Goal: Task Accomplishment & Management: Manage account settings

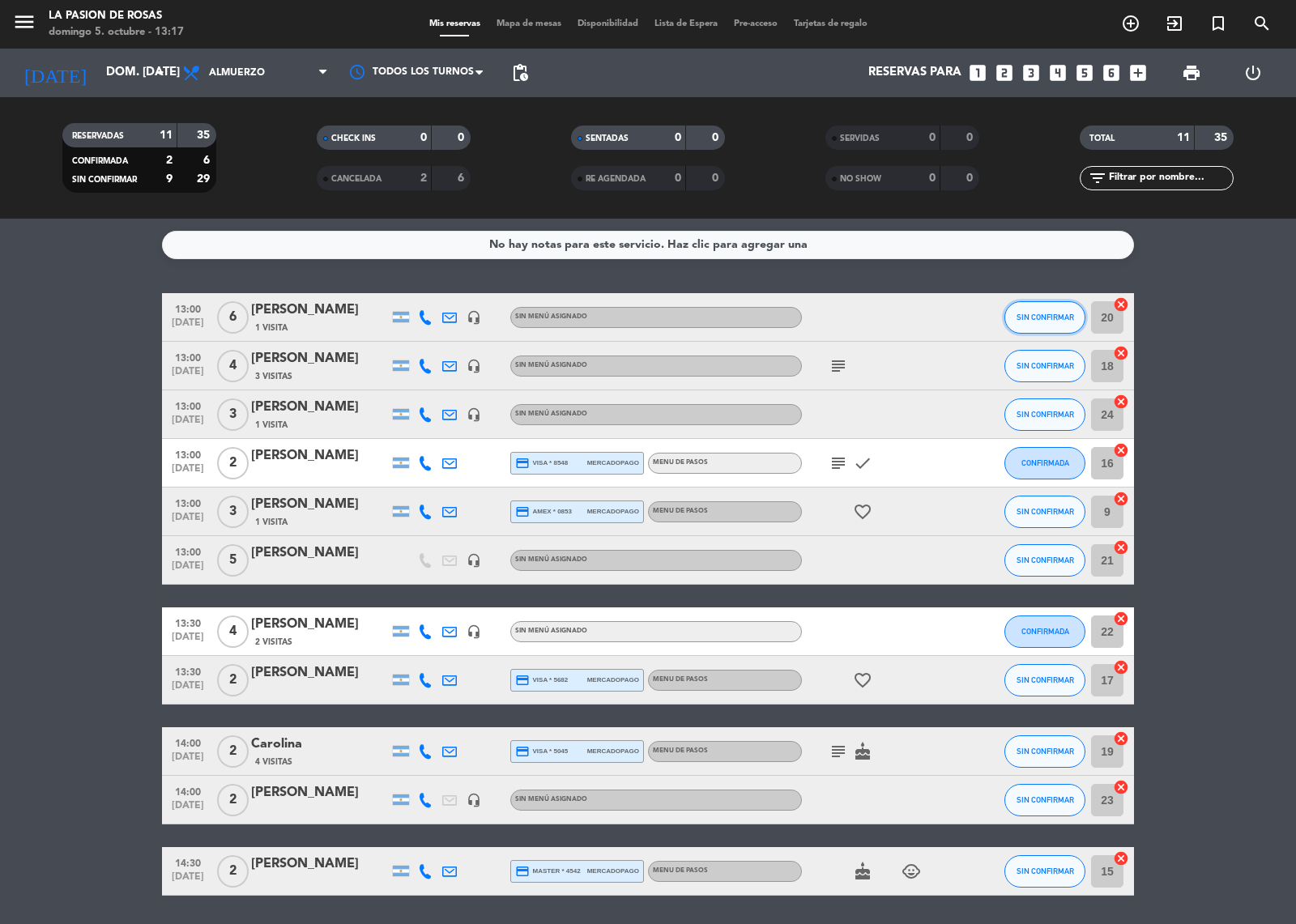
click at [1019, 310] on button "SIN CONFIRMAR" at bounding box center [1044, 317] width 81 height 33
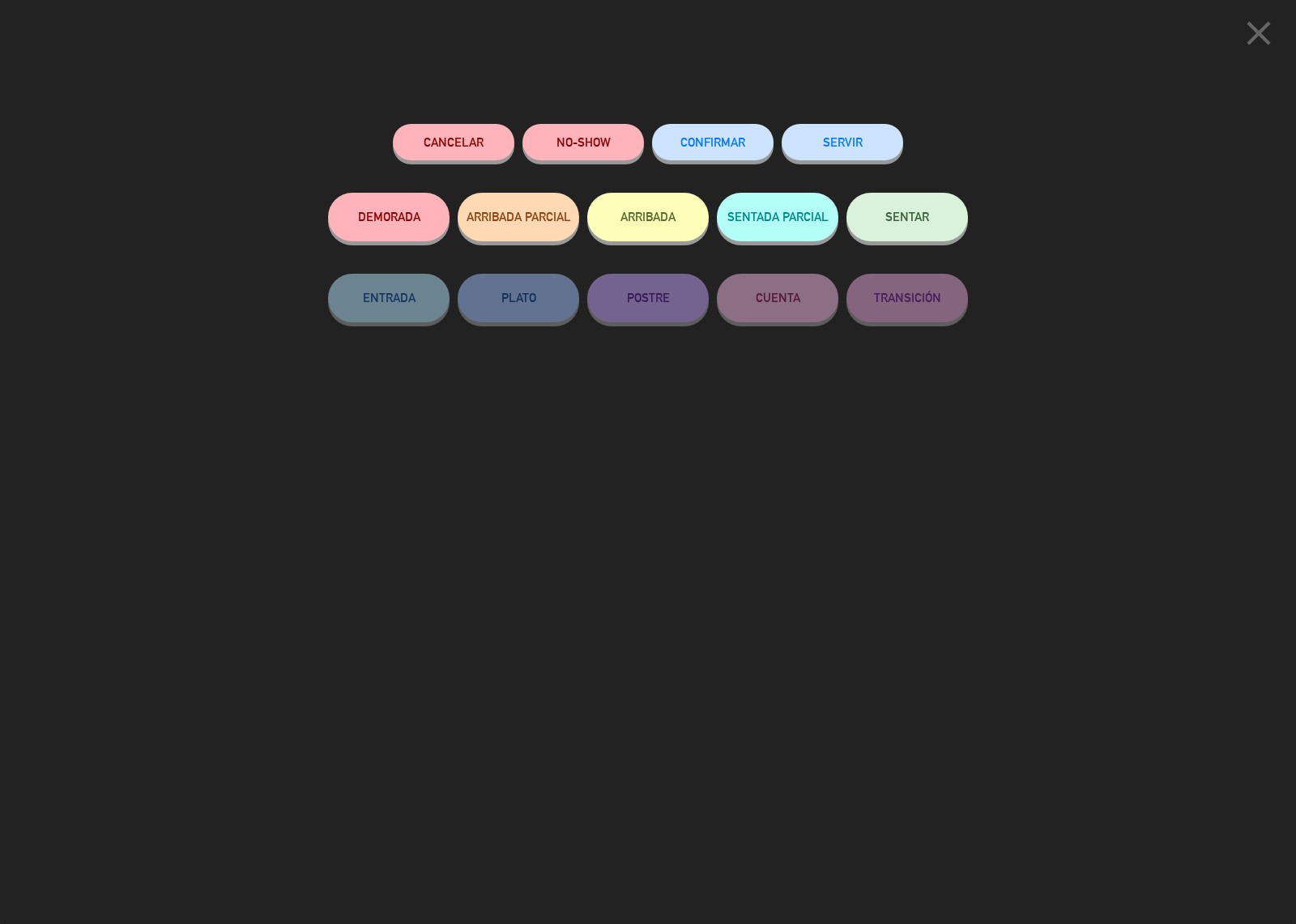
click at [704, 134] on button "CONFIRMAR" at bounding box center [713, 141] width 122 height 36
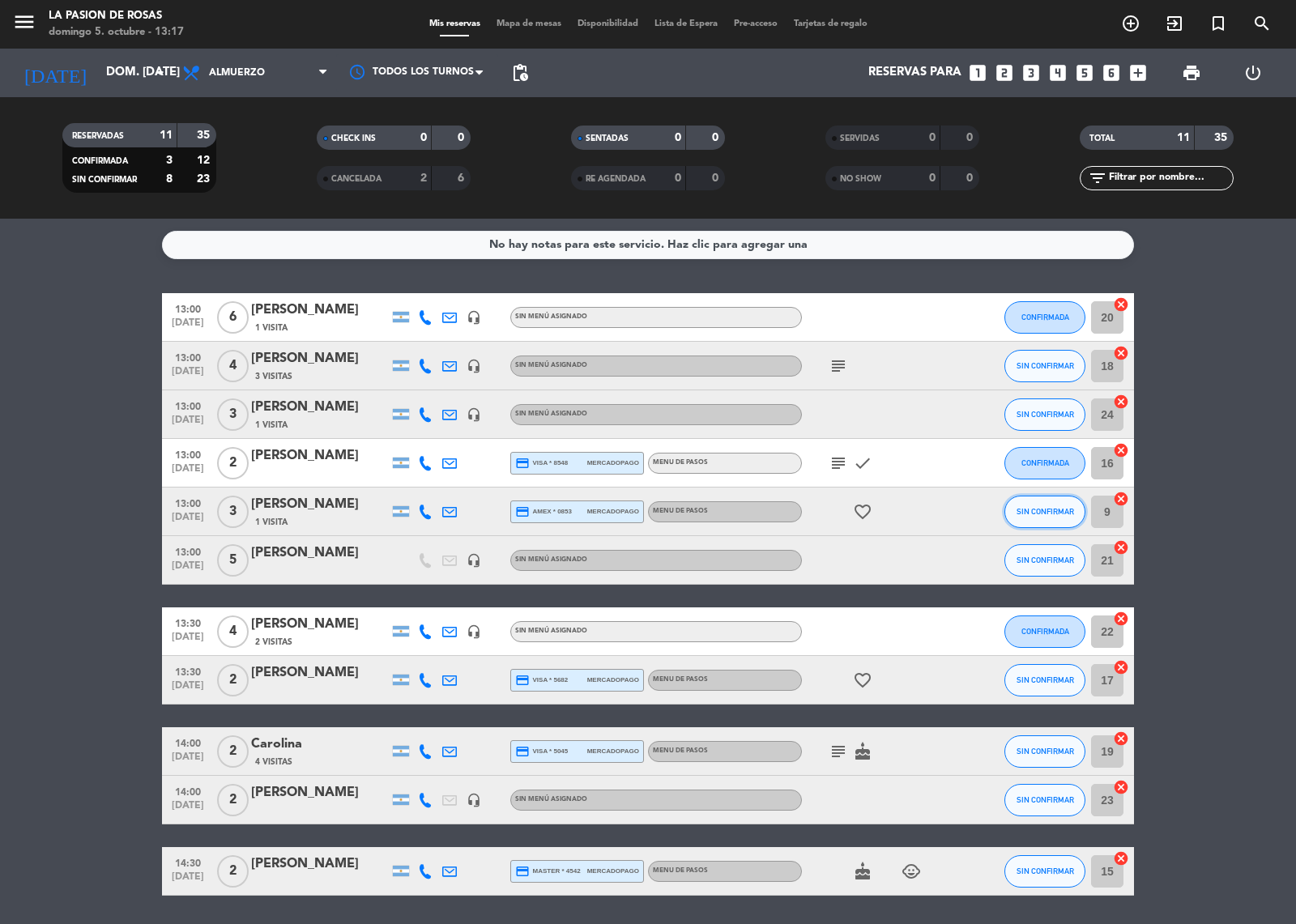
click at [1046, 502] on button "SIN CONFIRMAR" at bounding box center [1044, 512] width 81 height 33
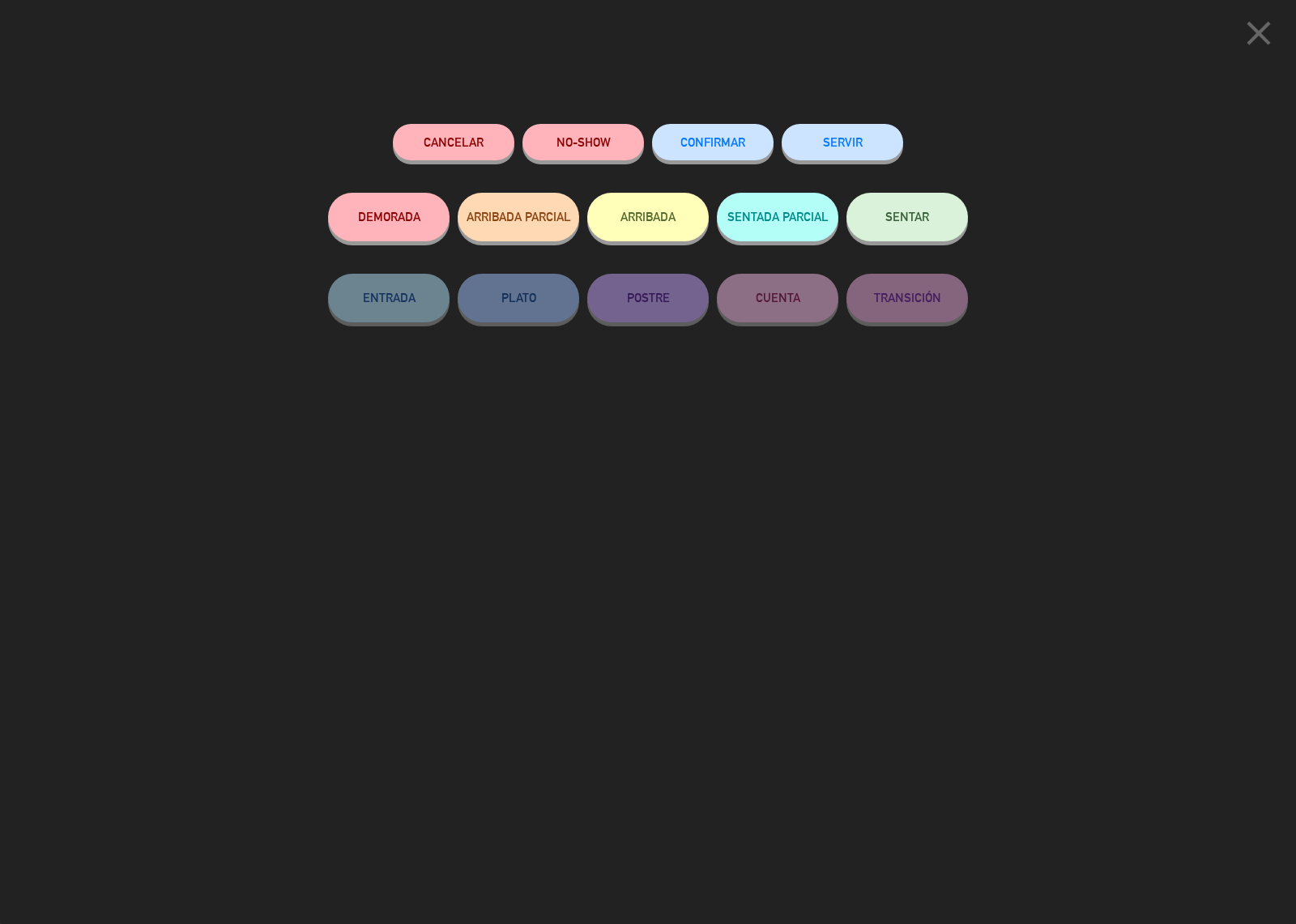
click at [706, 139] on span "CONFIRMAR" at bounding box center [713, 141] width 65 height 14
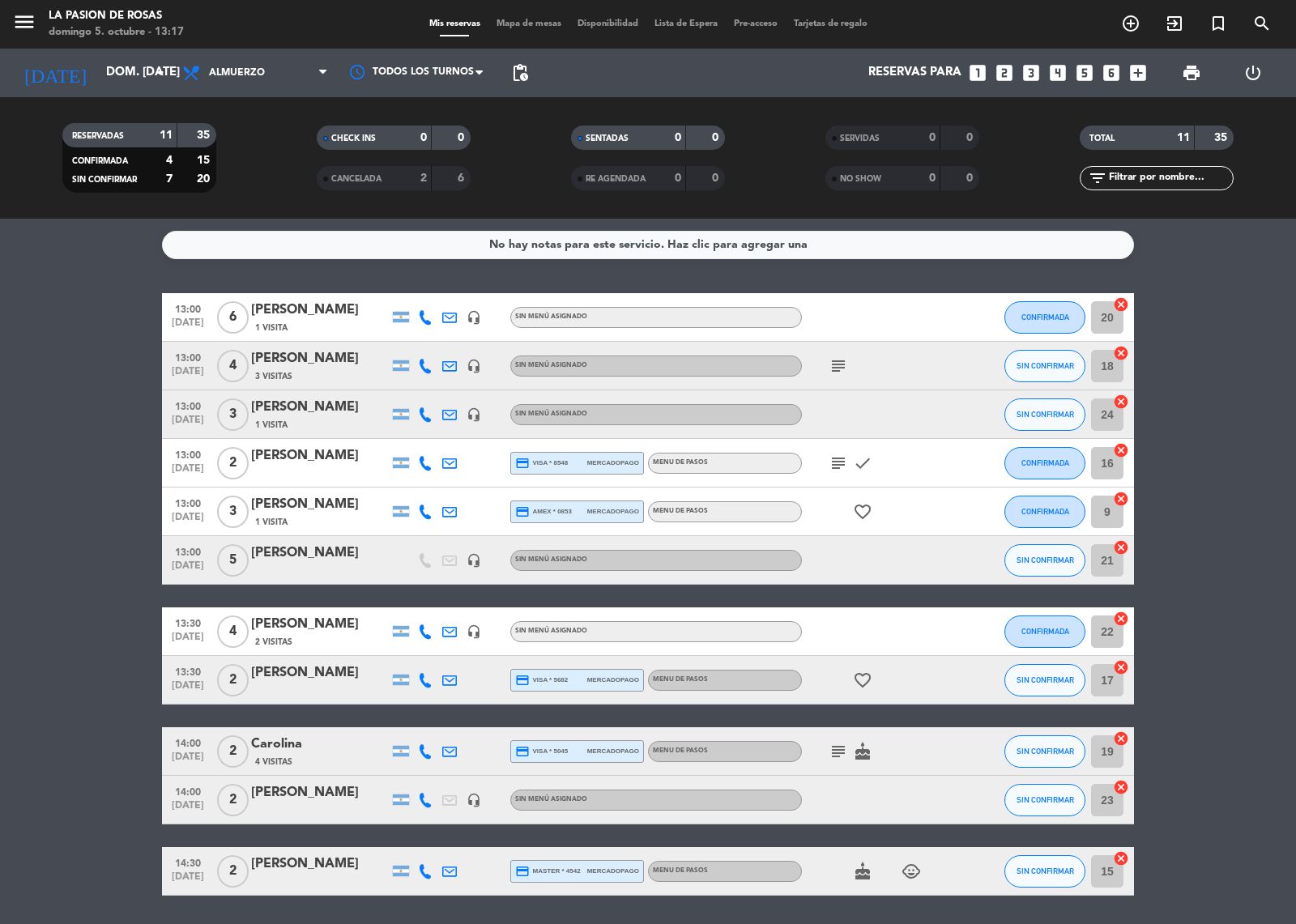
click at [855, 511] on icon "favorite_border" at bounding box center [862, 512] width 20 height 20
click at [1049, 683] on span "SIN CONFIRMAR" at bounding box center [1045, 680] width 58 height 9
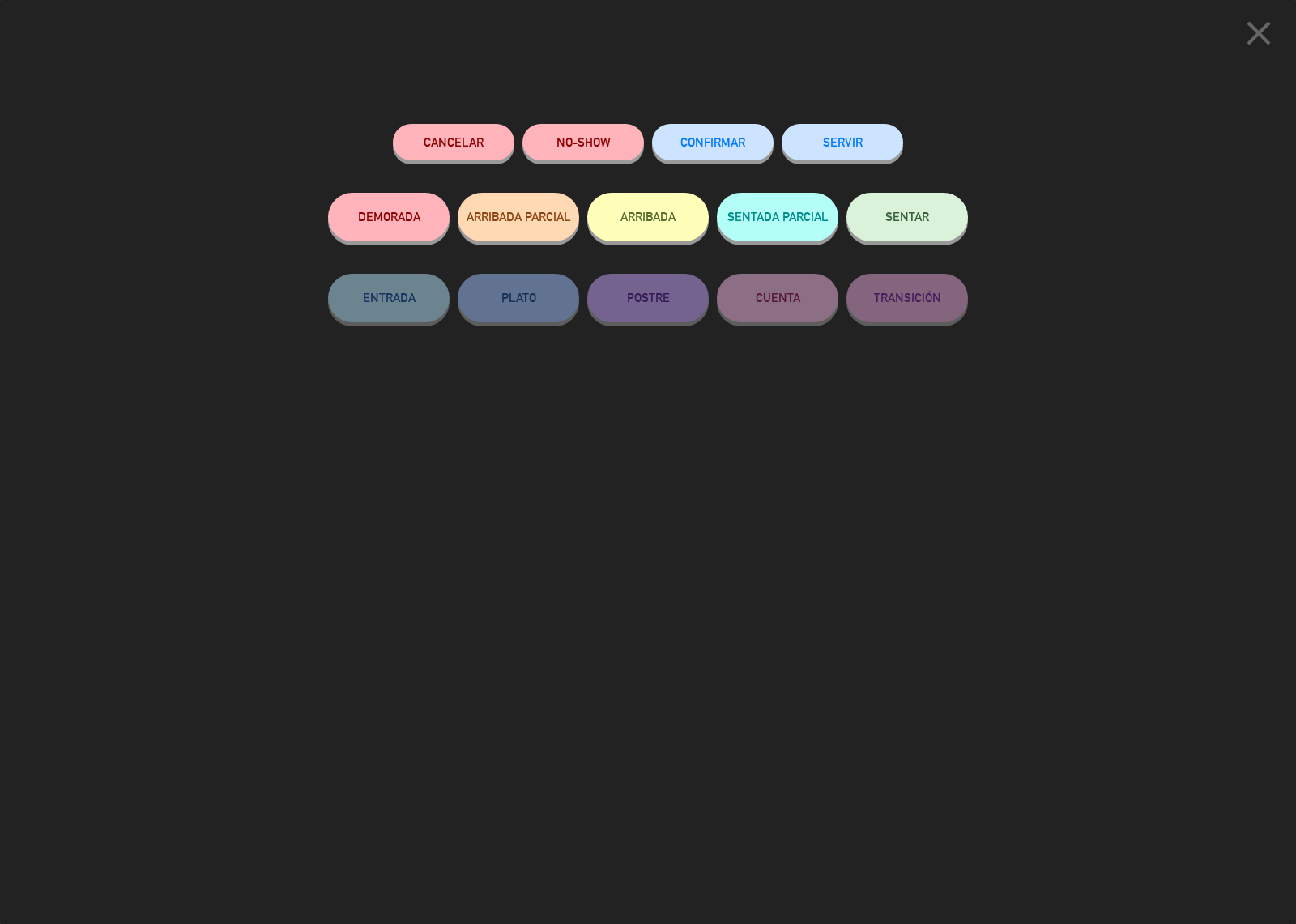
click at [680, 141] on span "CONFIRMAR" at bounding box center [713, 141] width 65 height 14
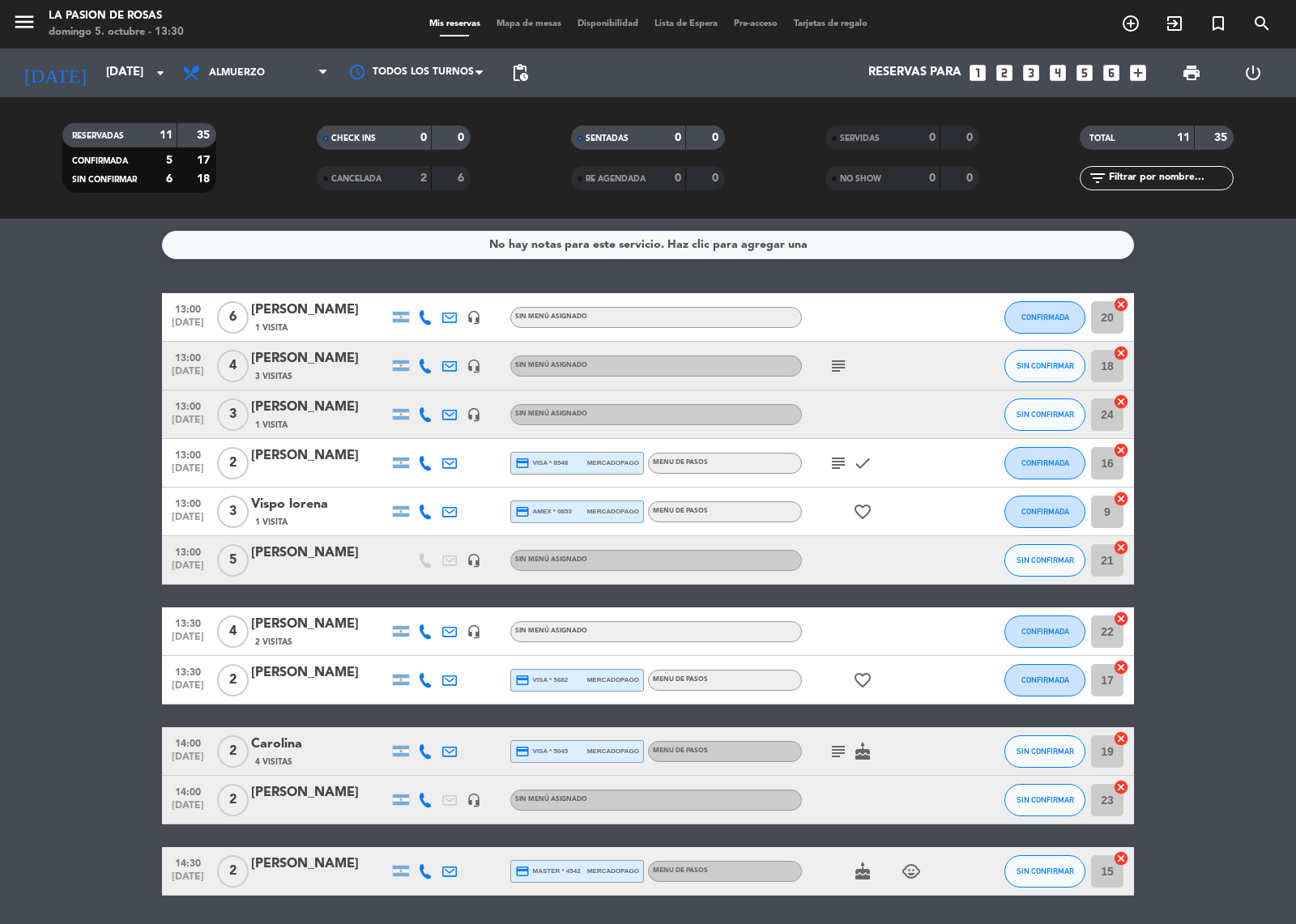
click at [861, 671] on icon "favorite_border" at bounding box center [862, 680] width 20 height 20
click at [1038, 407] on button "SIN CONFIRMAR" at bounding box center [1044, 414] width 81 height 33
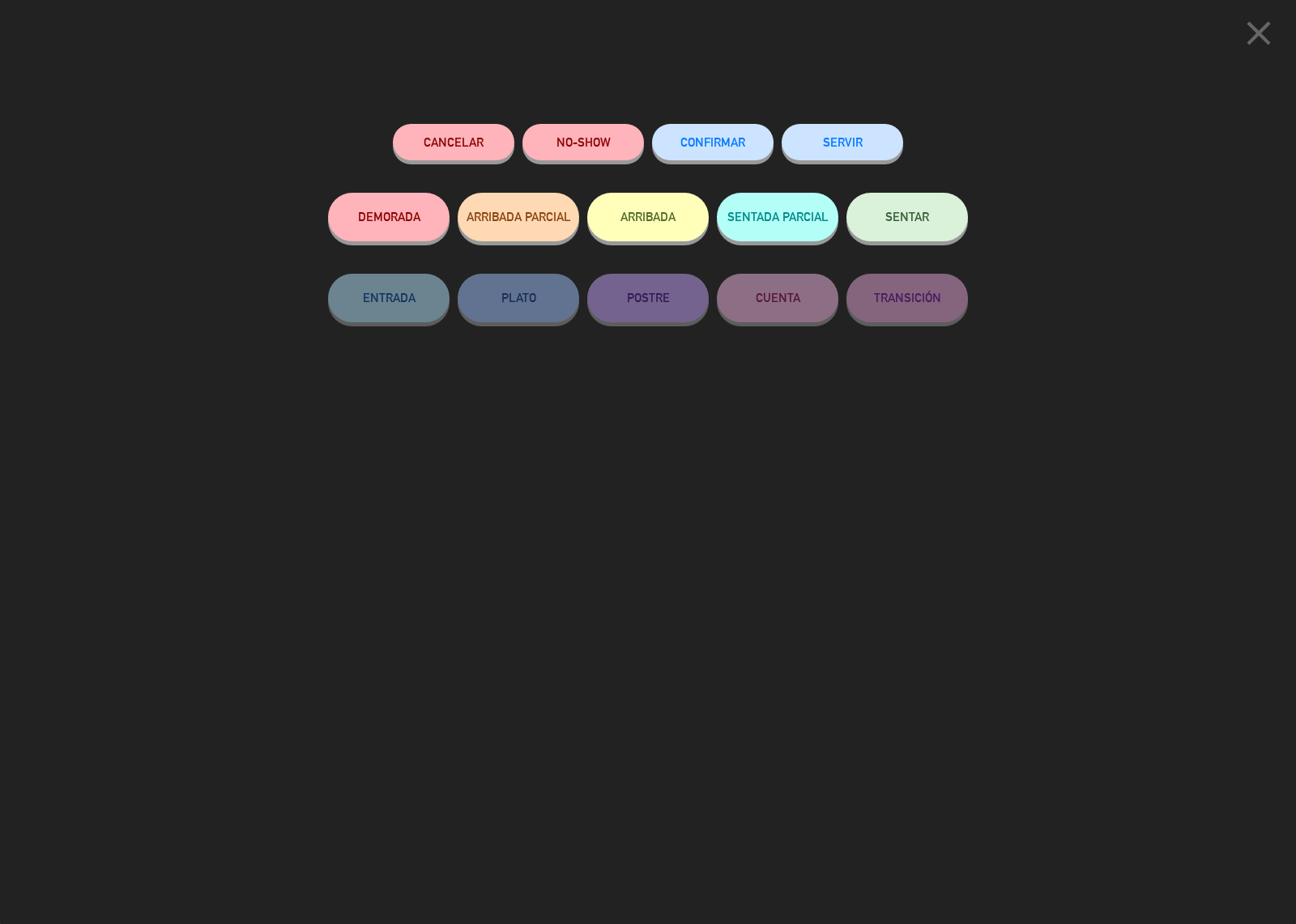
click at [727, 139] on span "CONFIRMAR" at bounding box center [713, 141] width 65 height 14
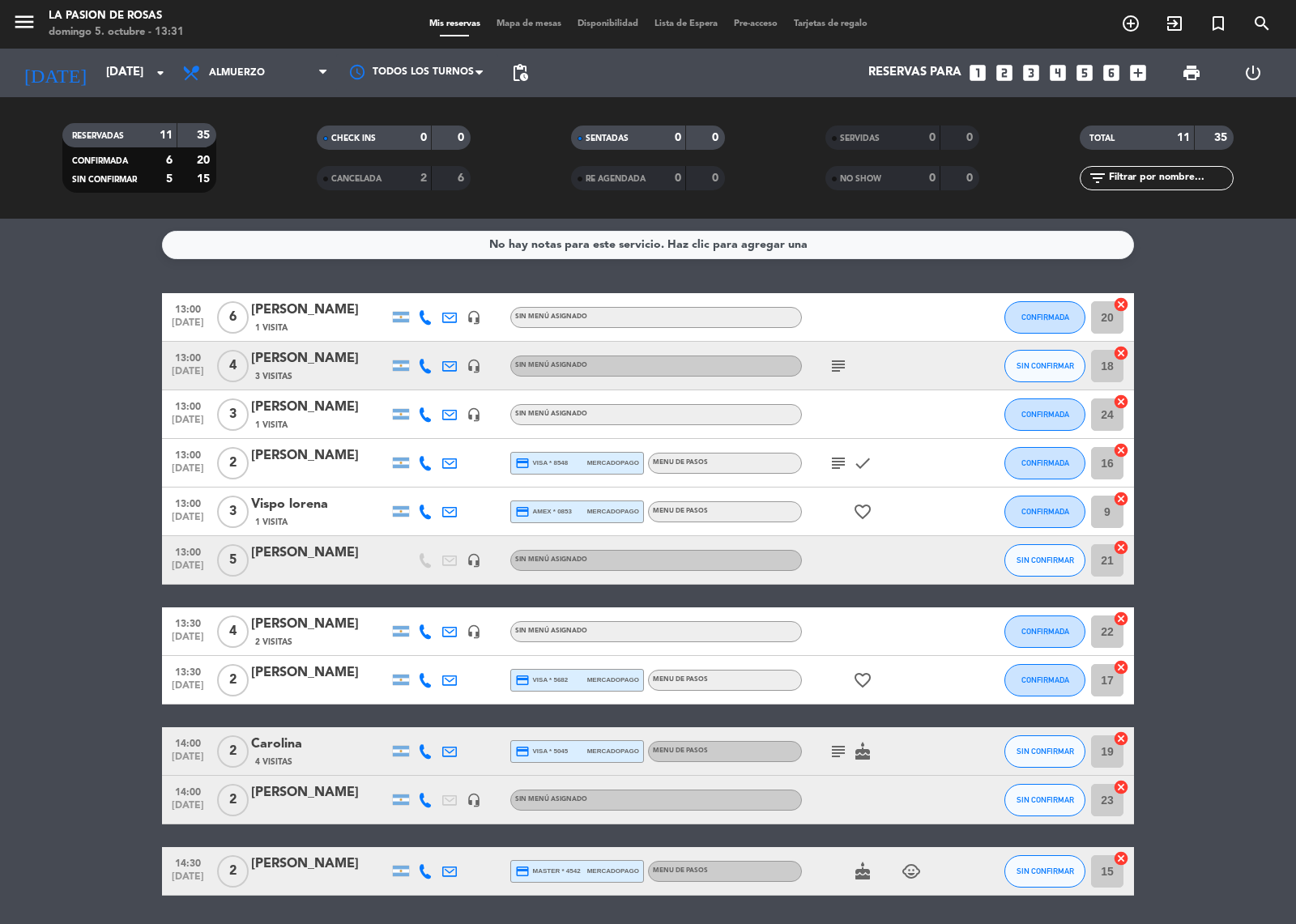
click at [832, 361] on icon "subject" at bounding box center [837, 366] width 20 height 20
click at [832, 746] on icon "subject" at bounding box center [837, 751] width 20 height 20
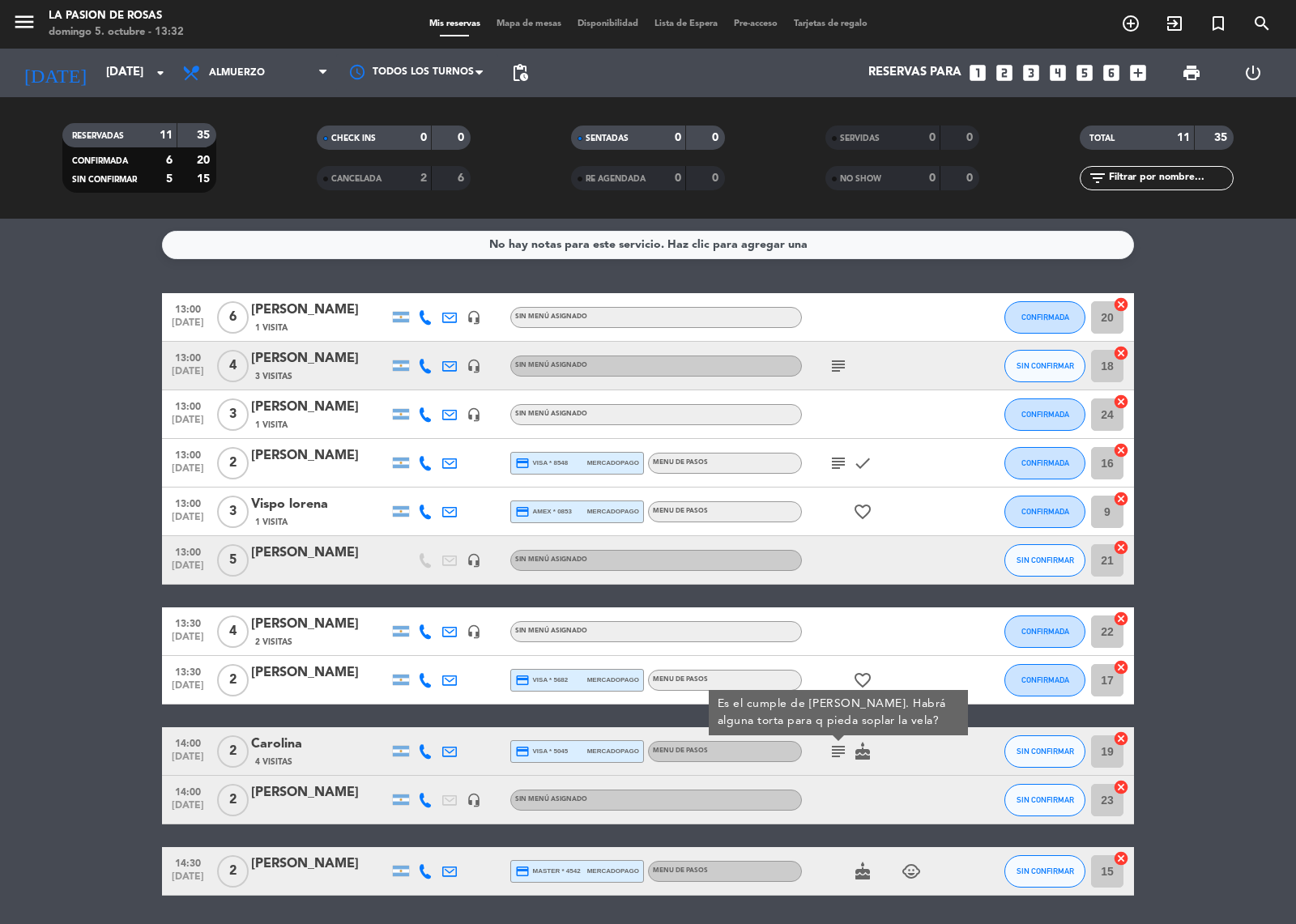
click at [859, 872] on icon "cake" at bounding box center [862, 871] width 20 height 20
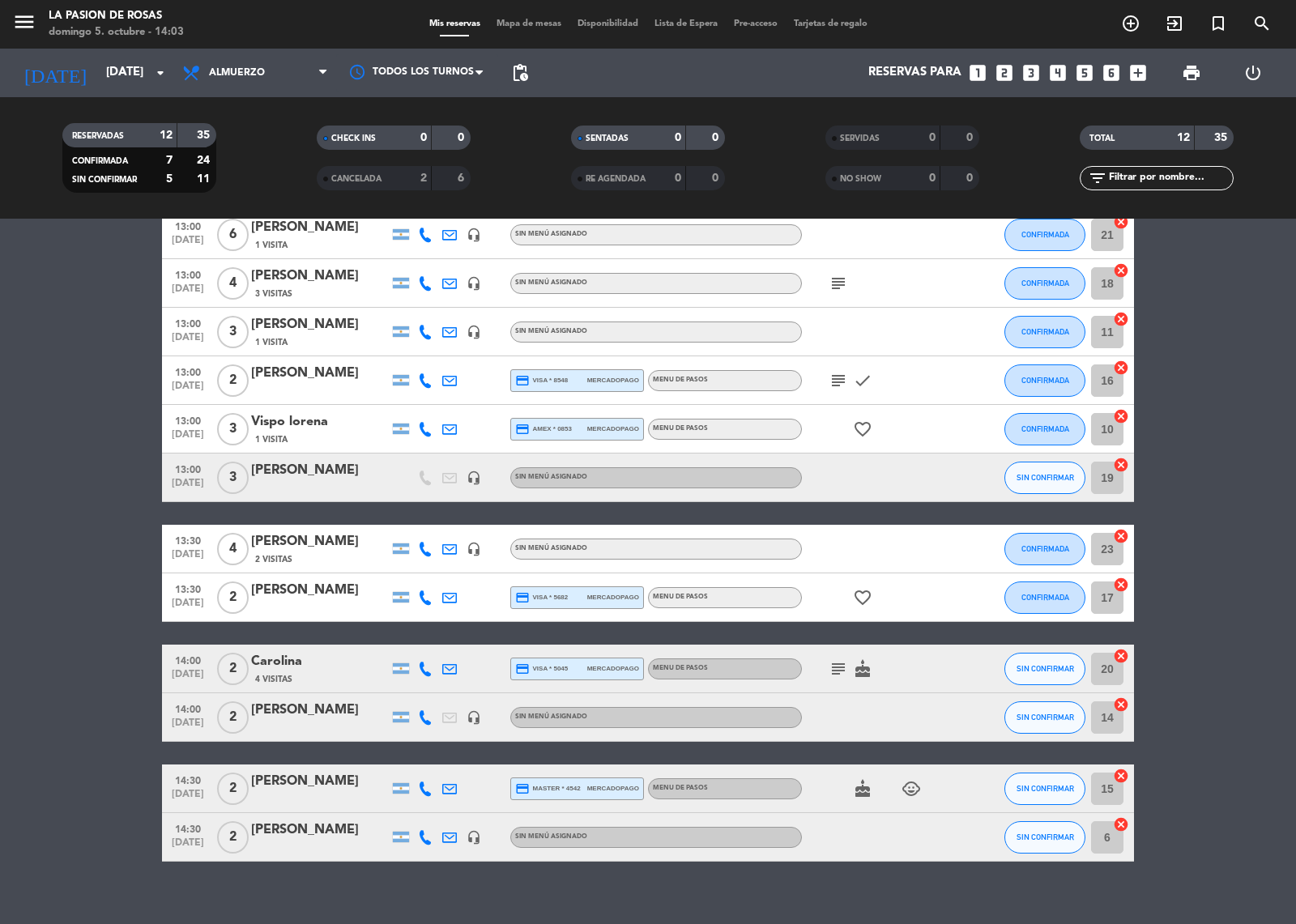
scroll to position [101, 0]
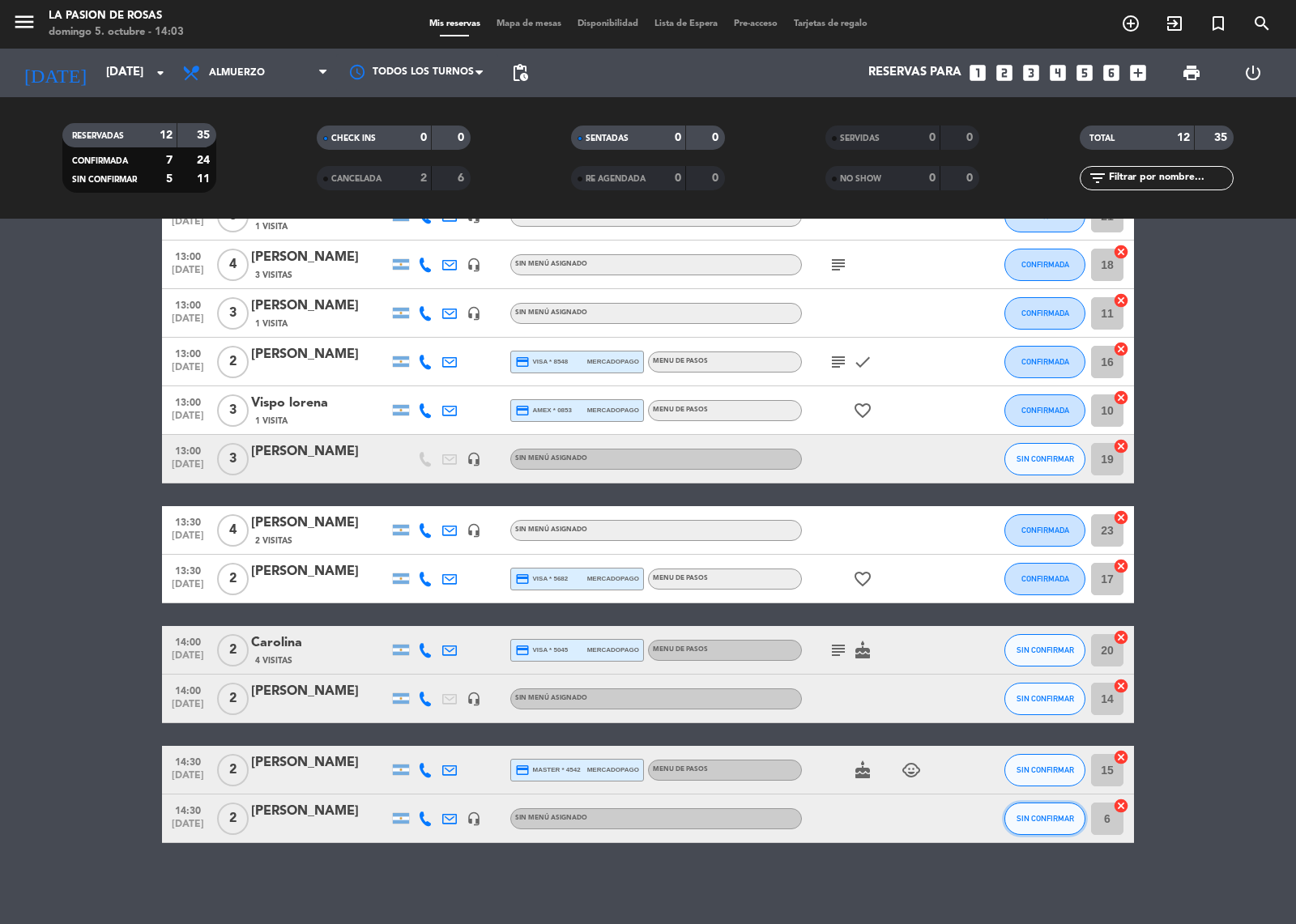
click at [1029, 810] on button "SIN CONFIRMAR" at bounding box center [1044, 819] width 81 height 33
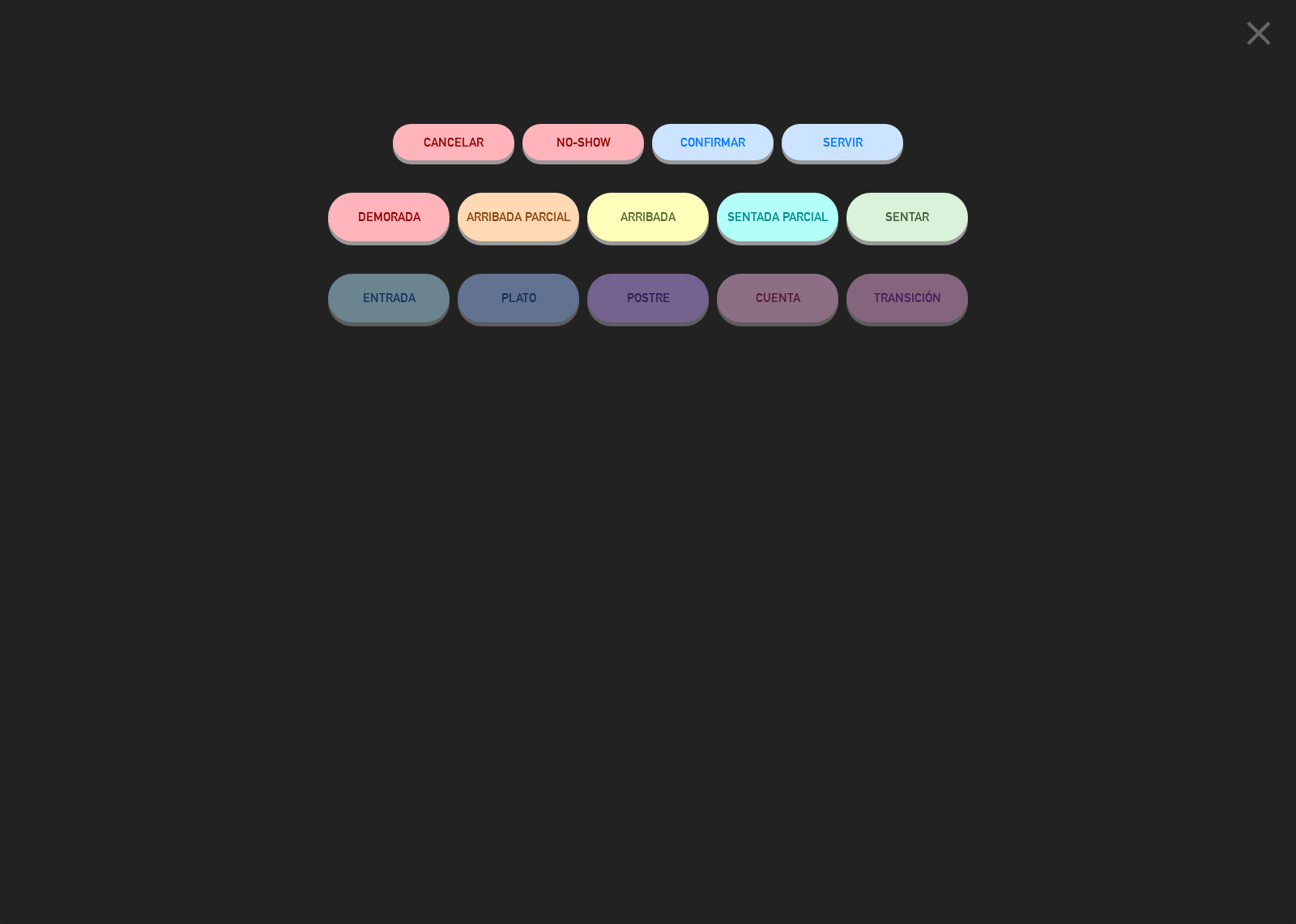
click at [714, 141] on span "CONFIRMAR" at bounding box center [713, 141] width 65 height 14
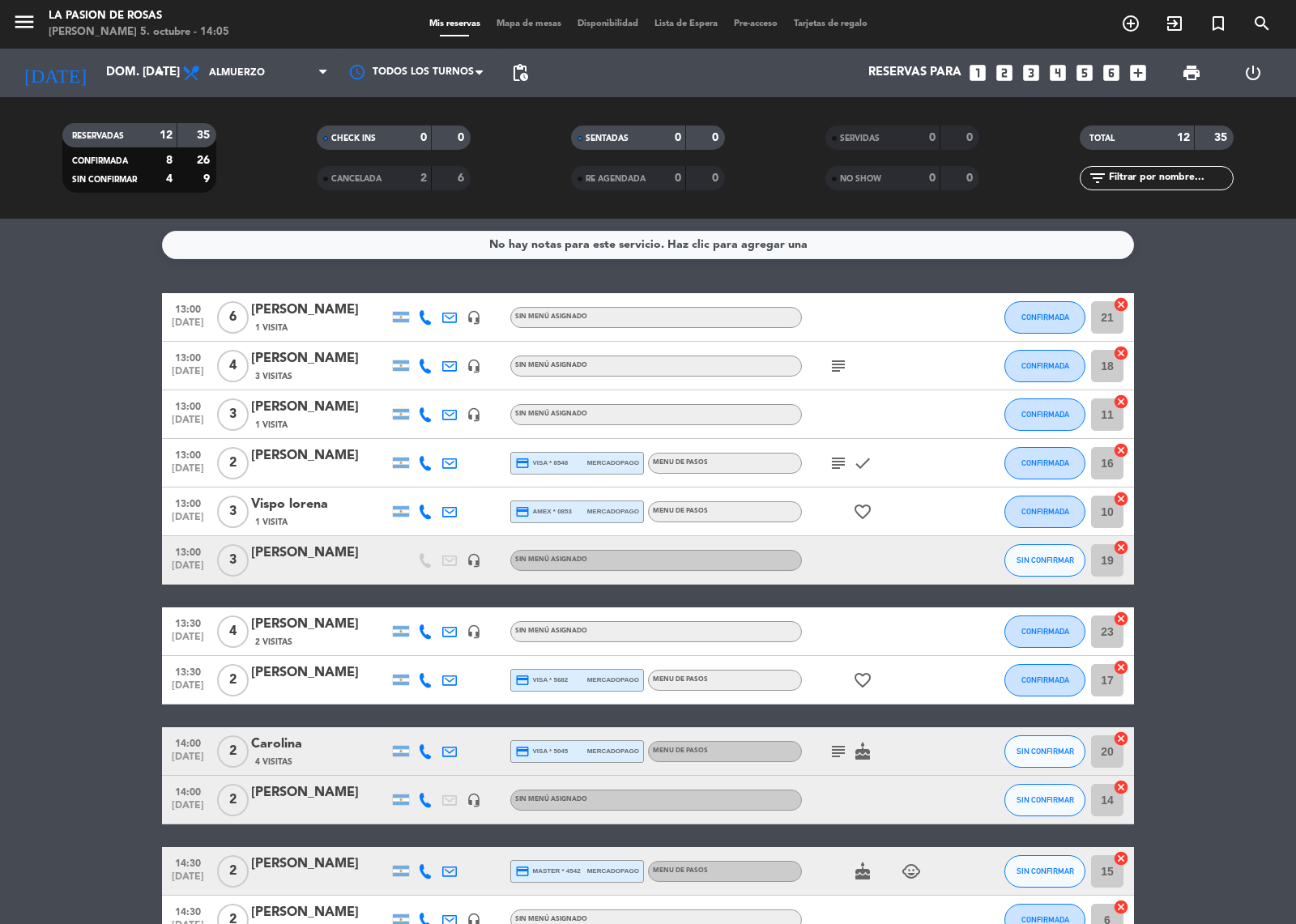
scroll to position [101, 0]
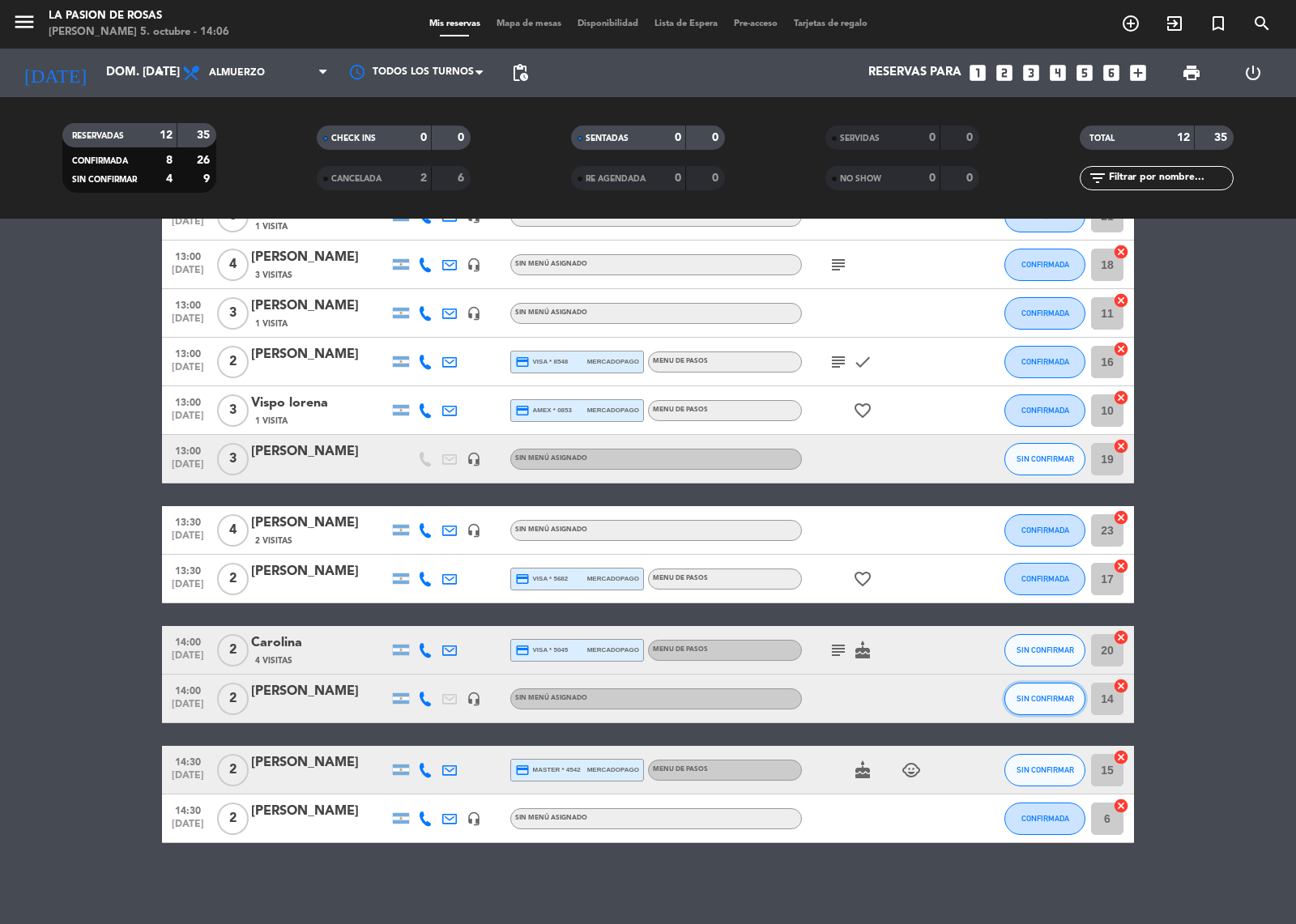
click at [1016, 703] on button "SIN CONFIRMAR" at bounding box center [1044, 699] width 81 height 33
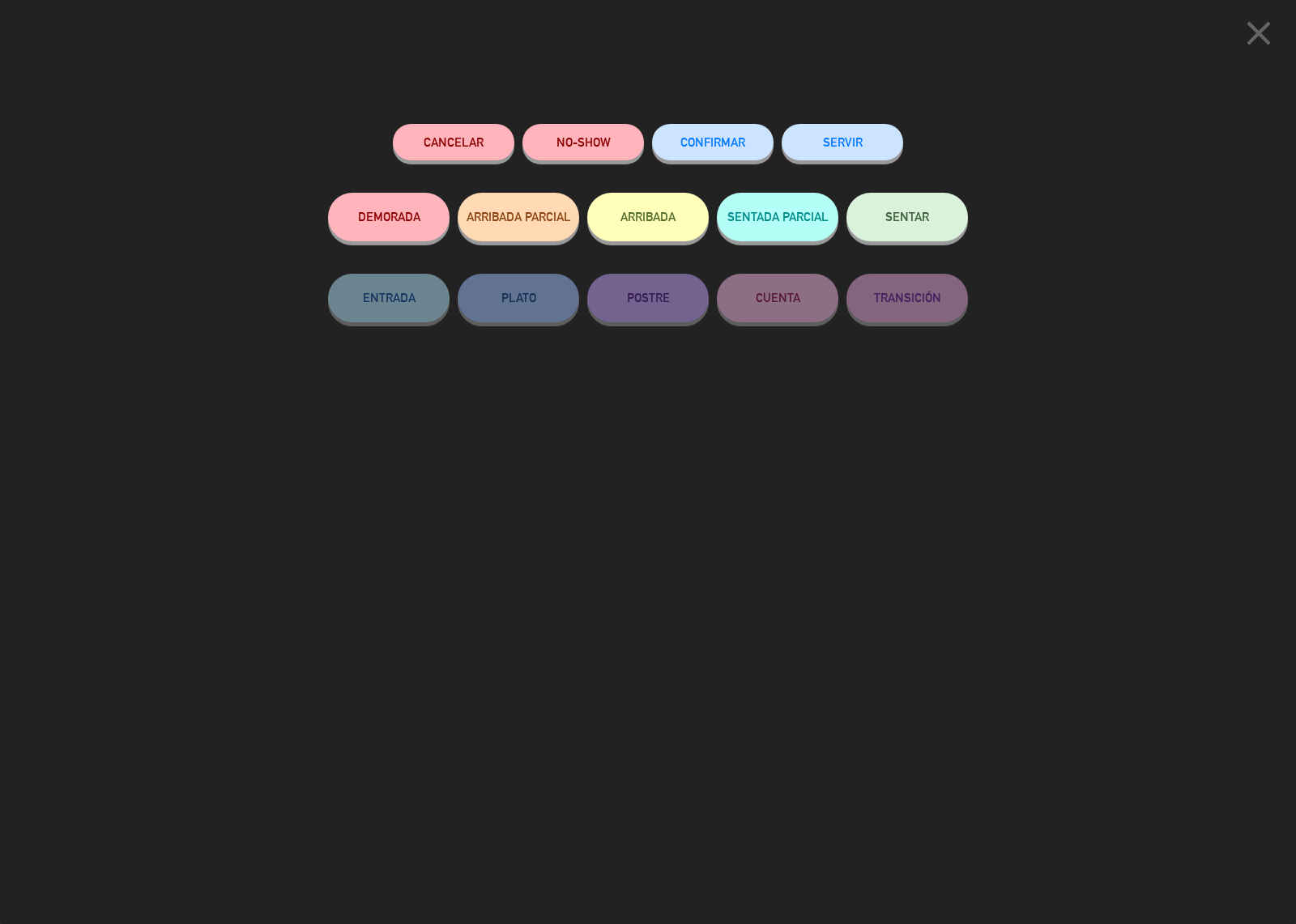
click at [703, 138] on span "CONFIRMAR" at bounding box center [713, 141] width 65 height 14
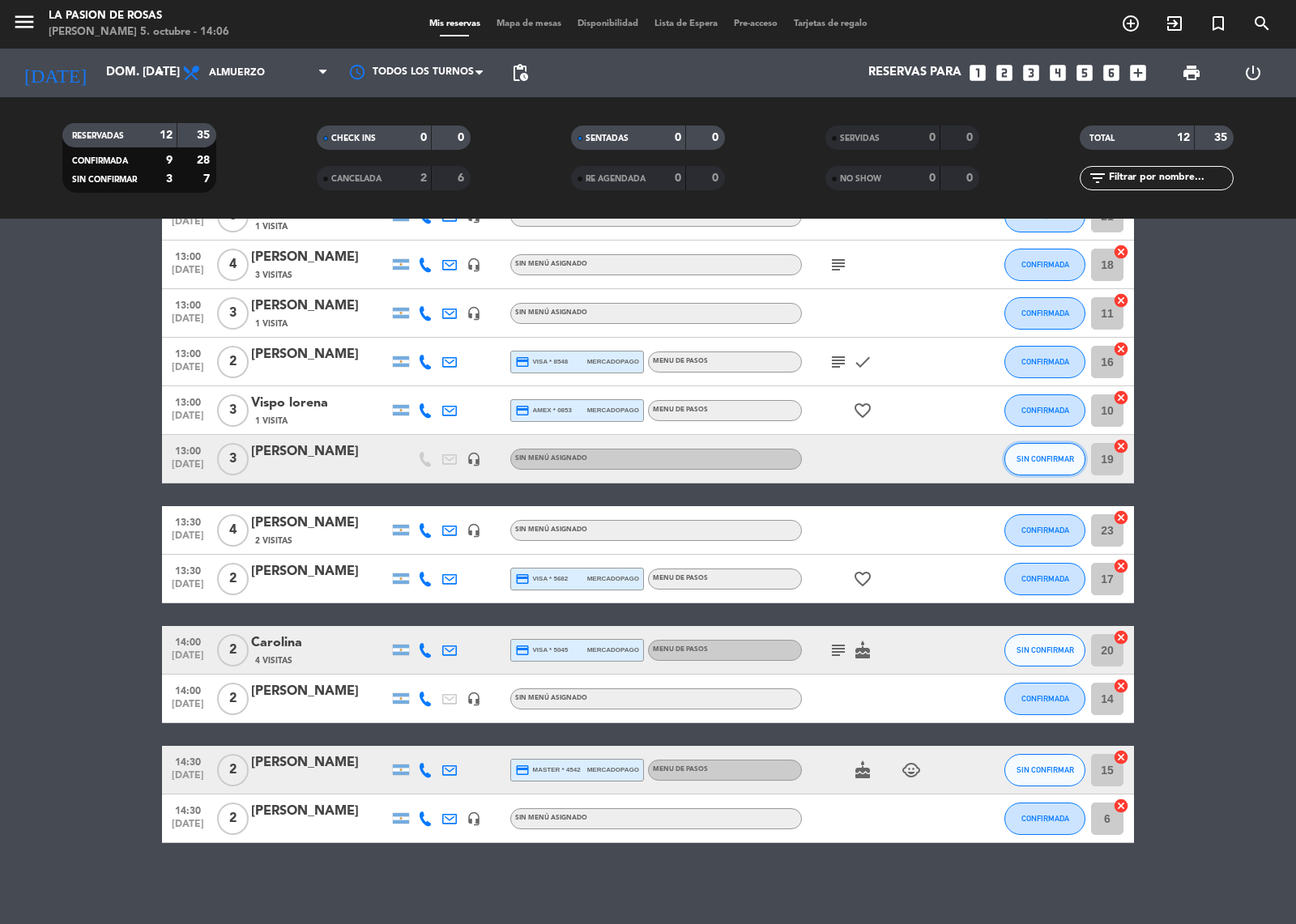
click at [1033, 460] on span "SIN CONFIRMAR" at bounding box center [1045, 459] width 58 height 9
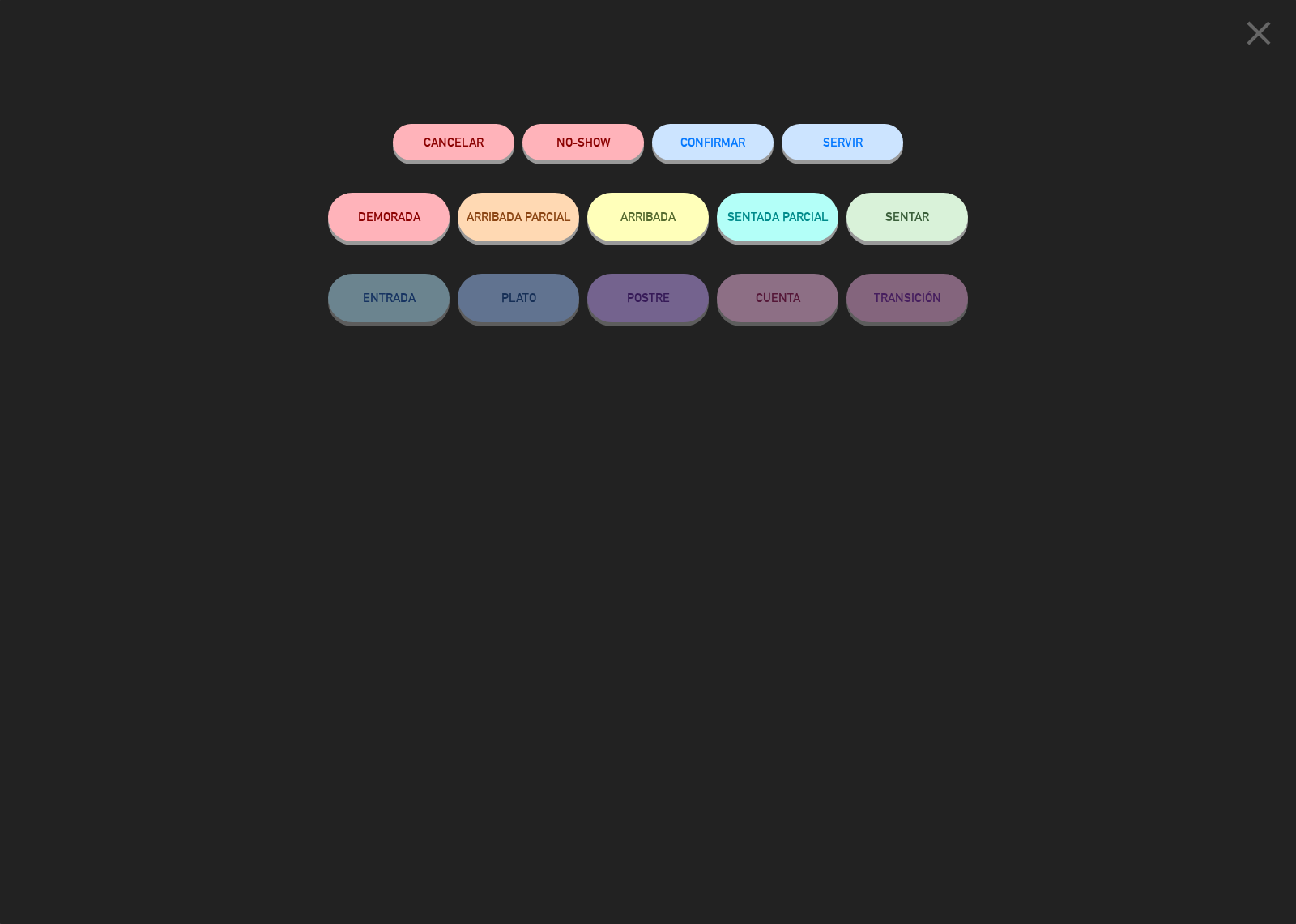
click at [727, 127] on button "CONFIRMAR" at bounding box center [713, 141] width 122 height 36
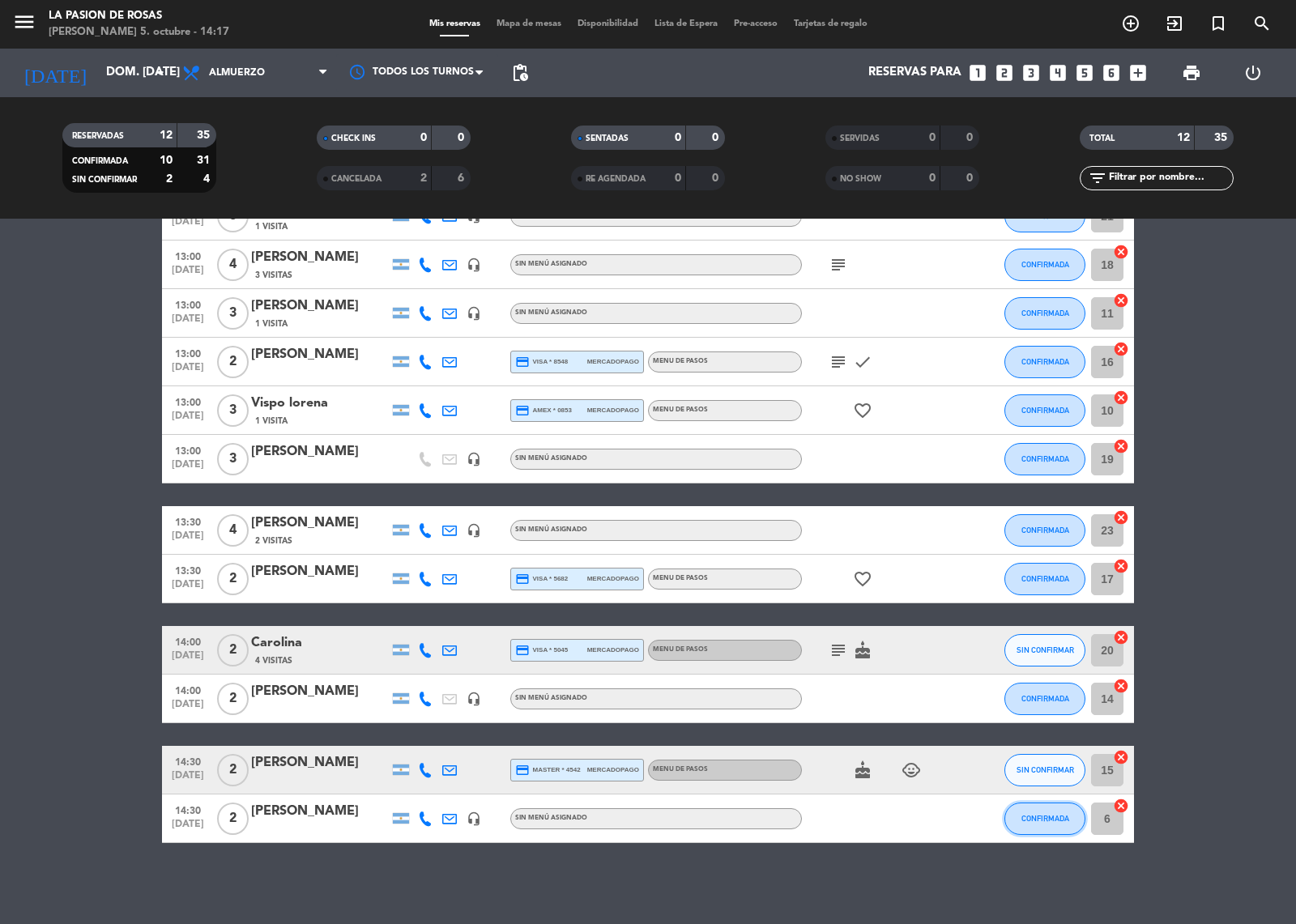
click at [1027, 810] on button "CONFIRMADA" at bounding box center [1044, 819] width 81 height 33
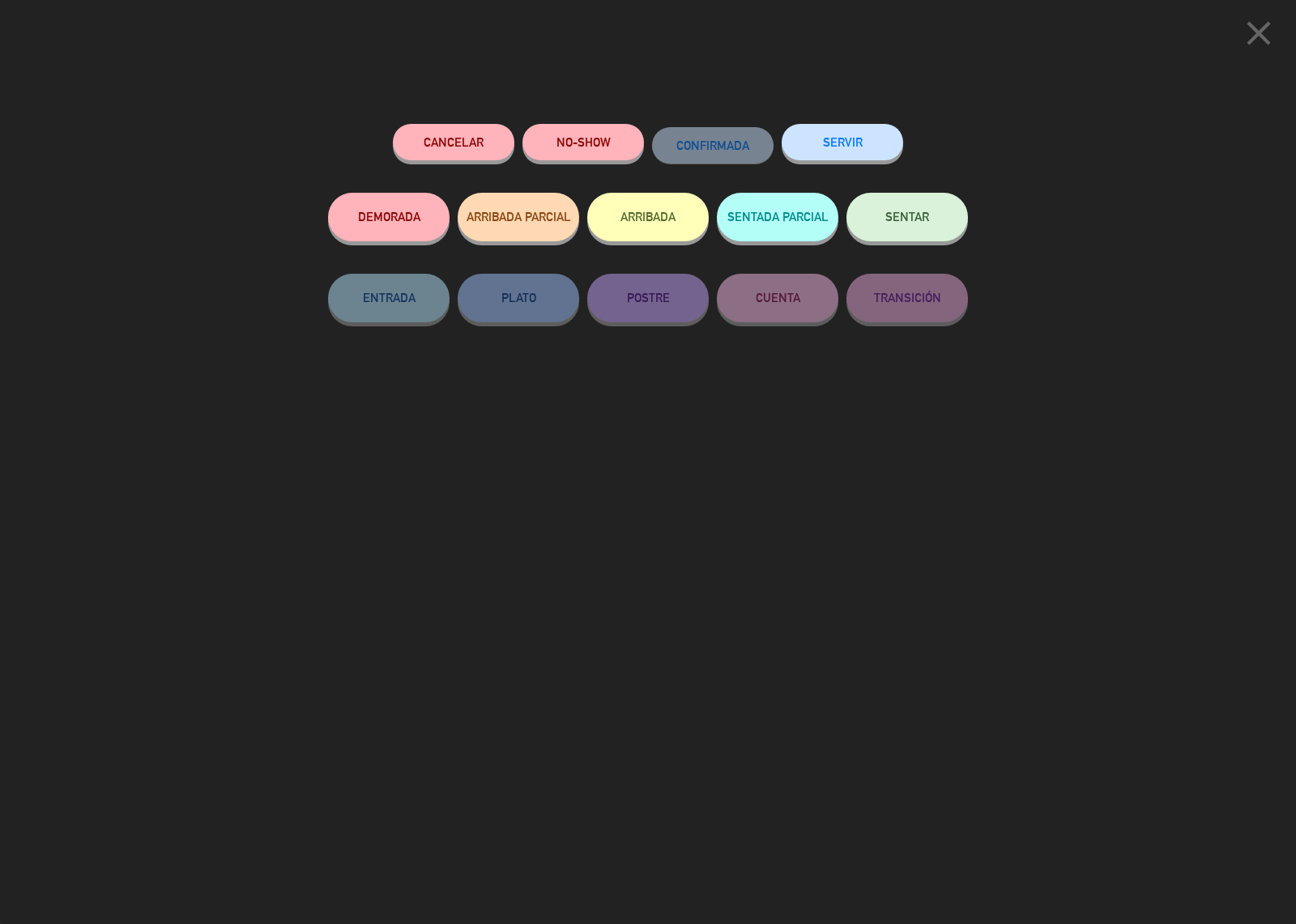
click at [1256, 31] on icon "close" at bounding box center [1259, 33] width 41 height 41
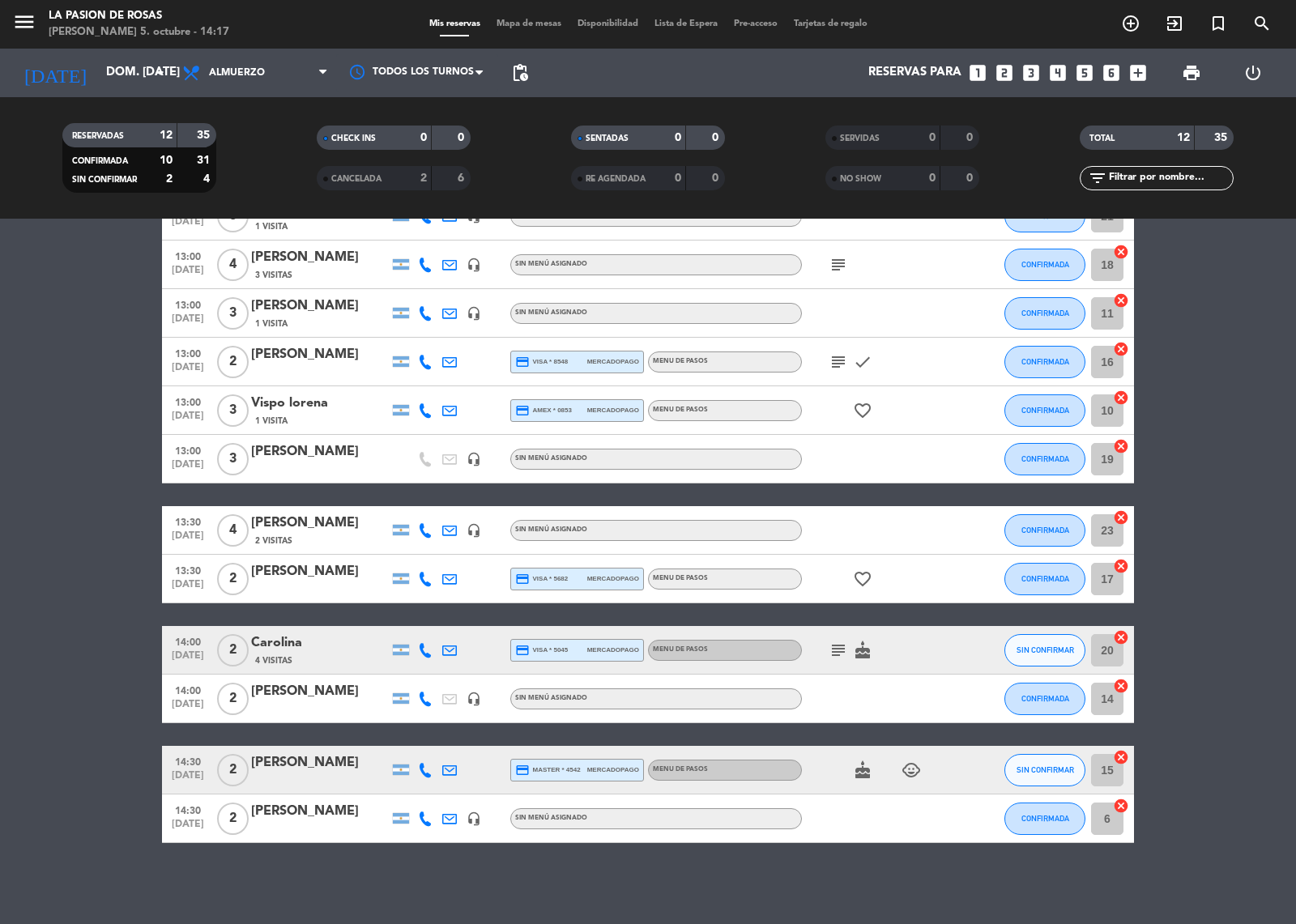
click at [856, 653] on icon "cake" at bounding box center [862, 650] width 20 height 20
click at [828, 653] on icon "subject" at bounding box center [837, 650] width 20 height 20
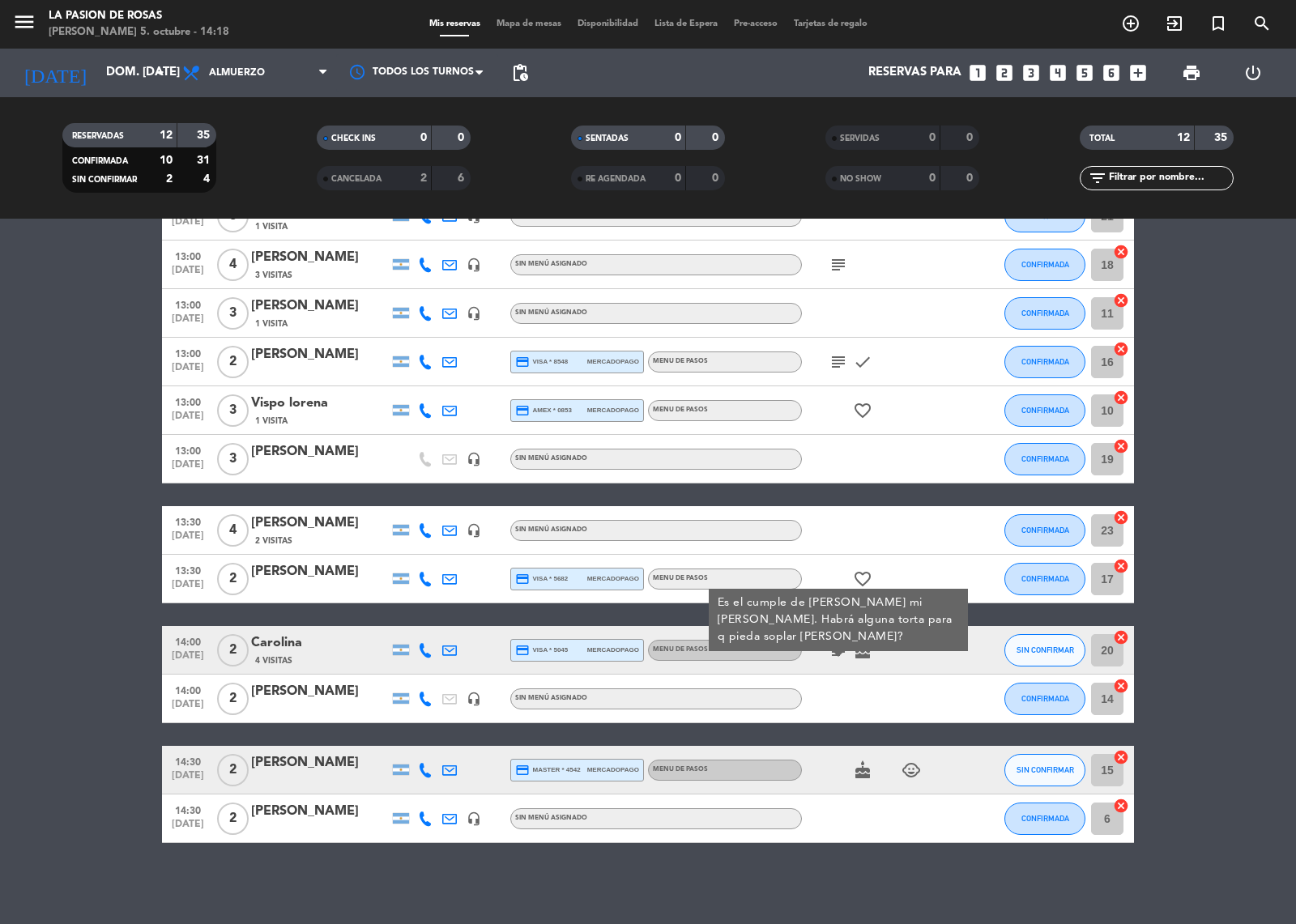
click at [297, 657] on div "4 Visitas" at bounding box center [320, 660] width 138 height 14
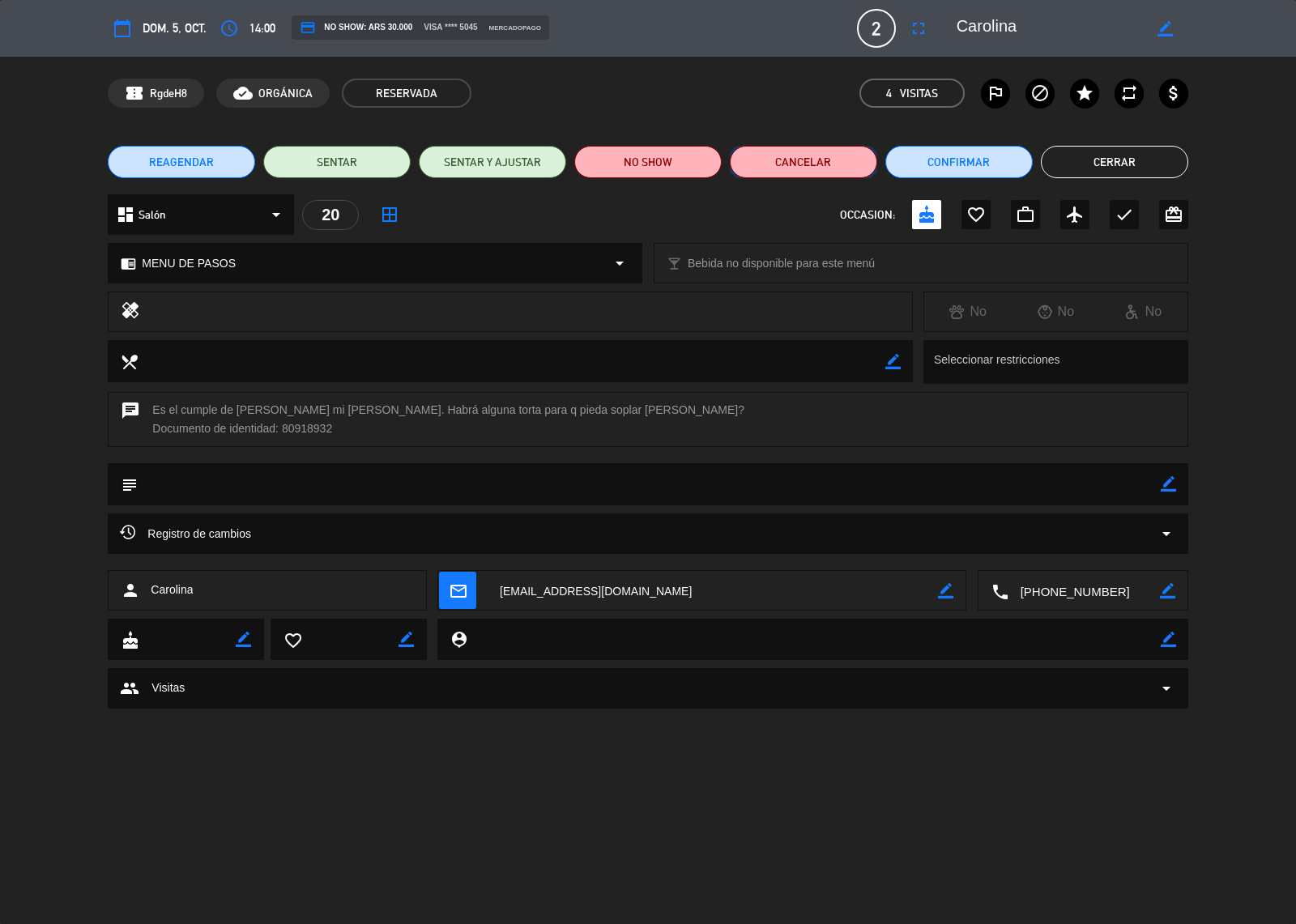
click at [828, 155] on button "Cancelar" at bounding box center [803, 162] width 147 height 33
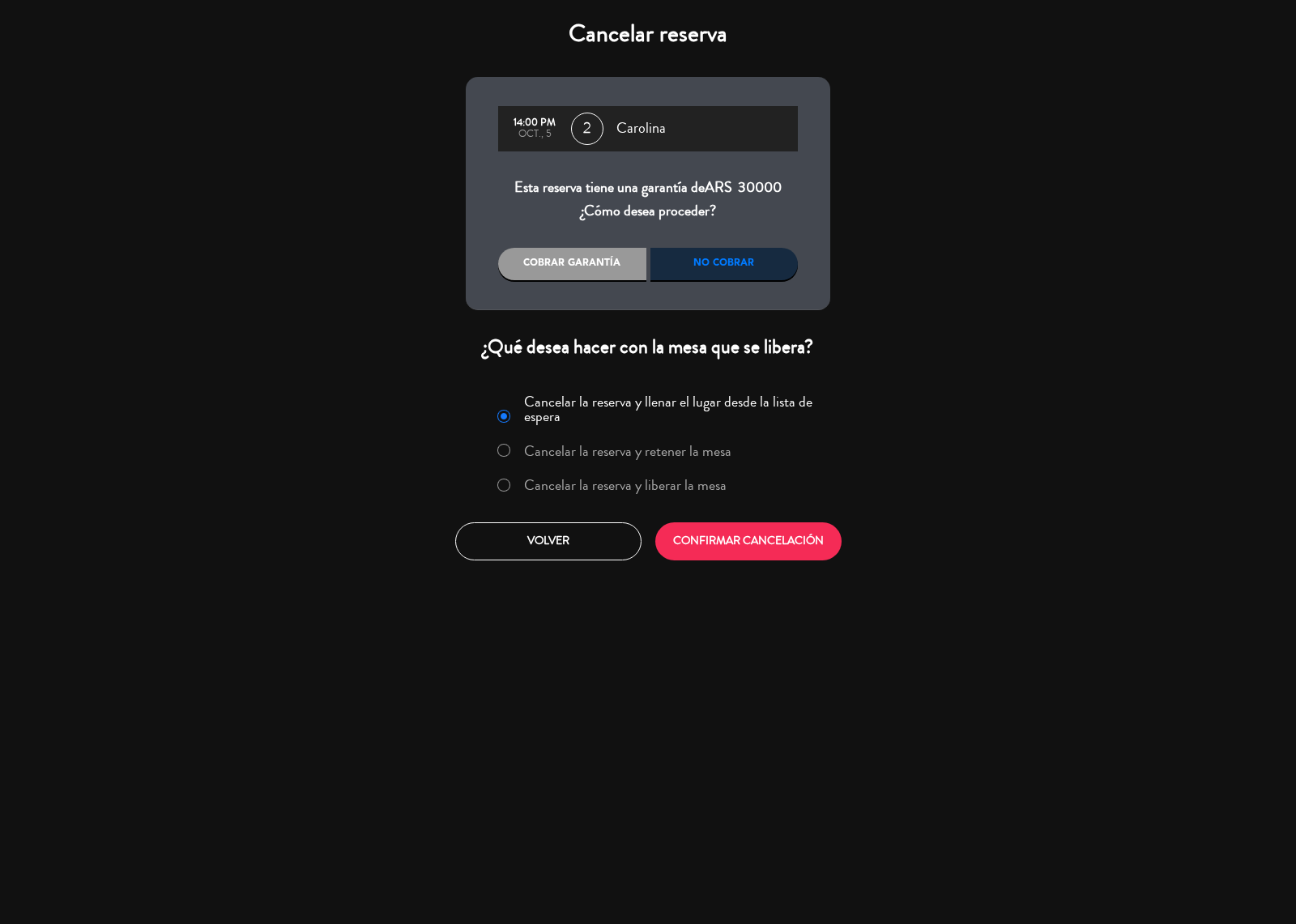
click at [673, 257] on div "No cobrar" at bounding box center [724, 263] width 148 height 33
click at [689, 249] on div "No cobrar" at bounding box center [724, 263] width 148 height 33
click at [578, 266] on div "Cobrar garantía" at bounding box center [571, 263] width 148 height 33
click at [752, 266] on div "No cobrar" at bounding box center [724, 263] width 148 height 33
click at [763, 539] on button "CONFIRMAR CANCELACIÓN" at bounding box center [748, 541] width 186 height 38
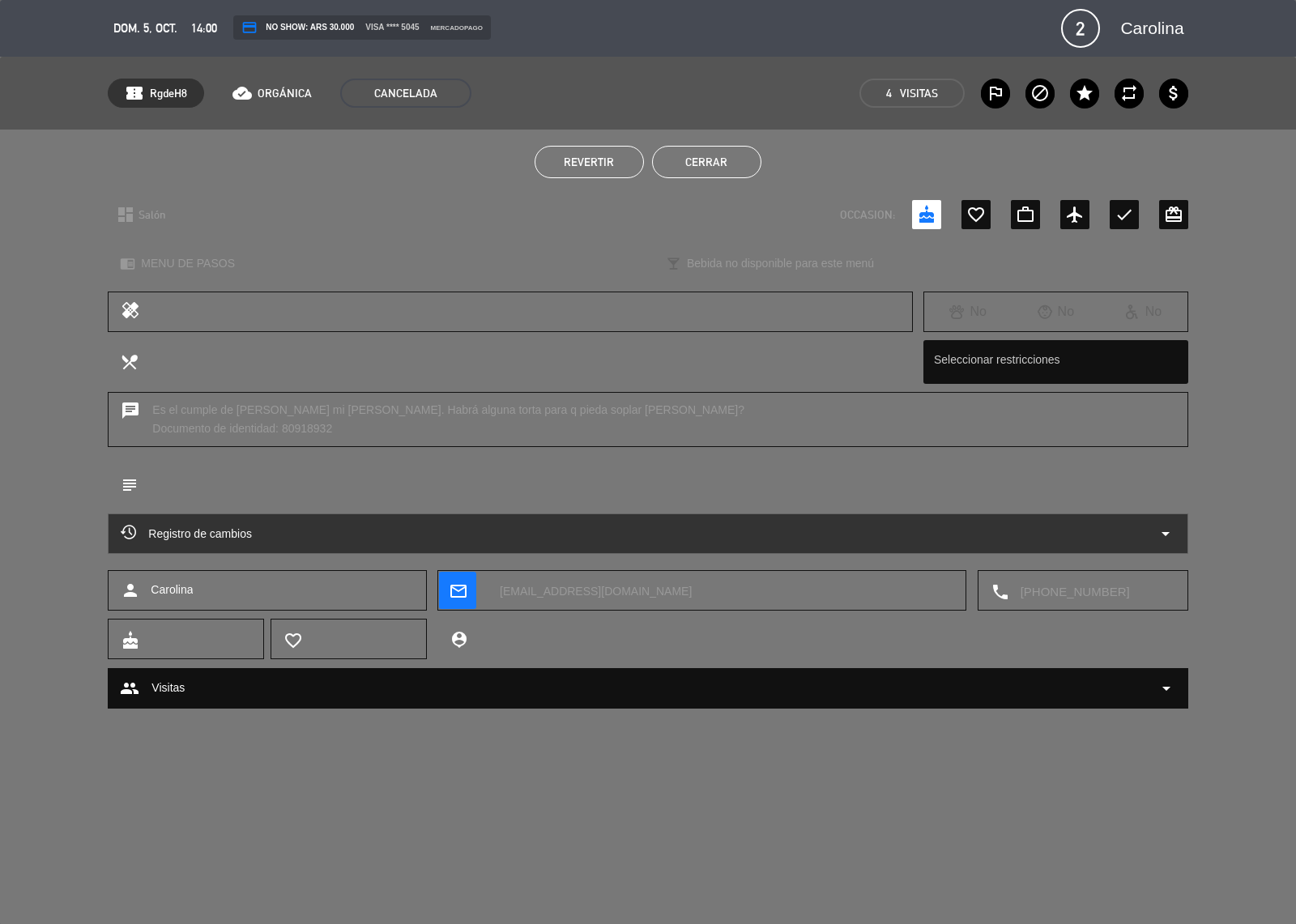
click at [721, 166] on button "Cerrar" at bounding box center [707, 162] width 110 height 33
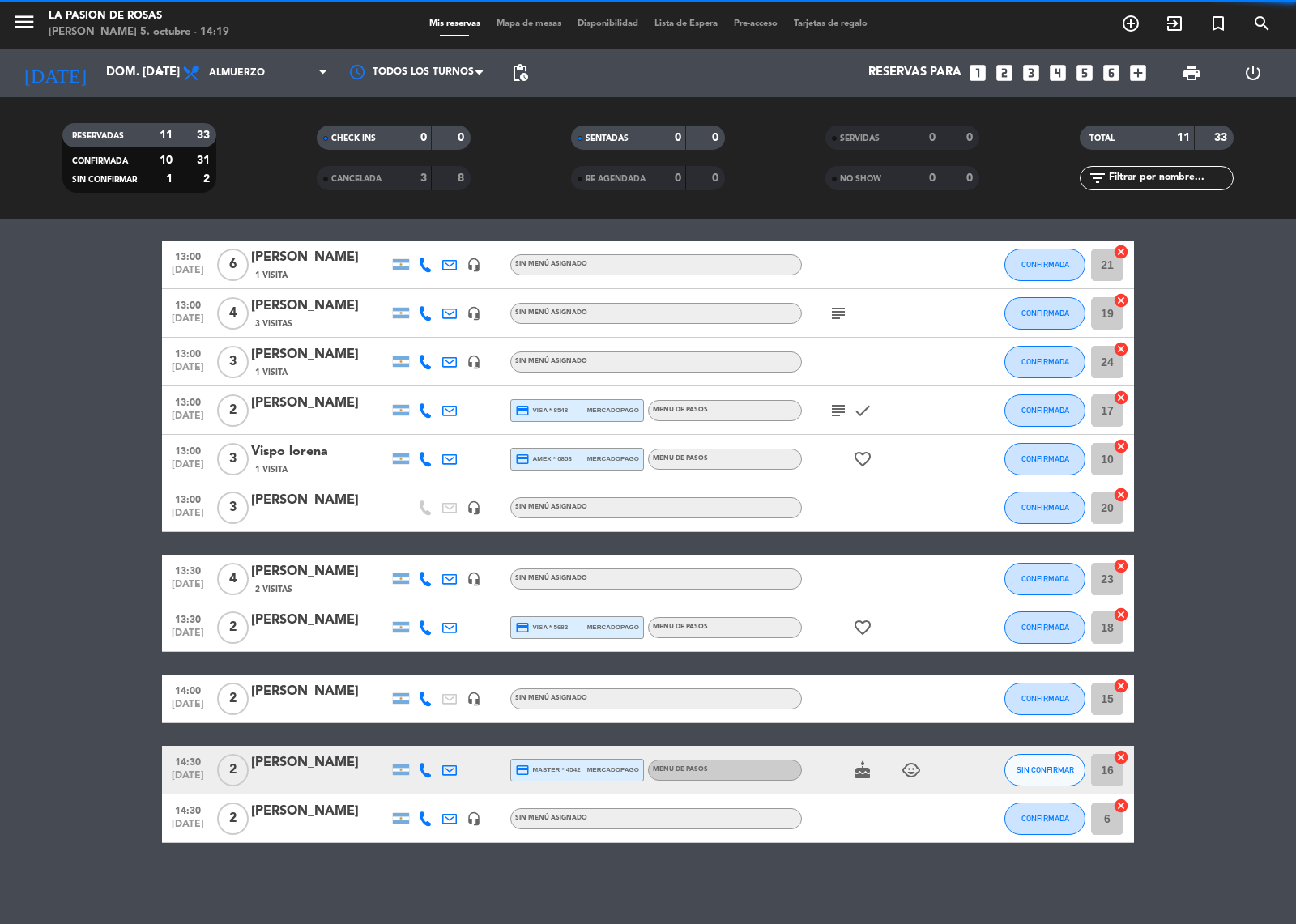
scroll to position [53, 0]
click at [856, 763] on icon "cake" at bounding box center [862, 770] width 20 height 20
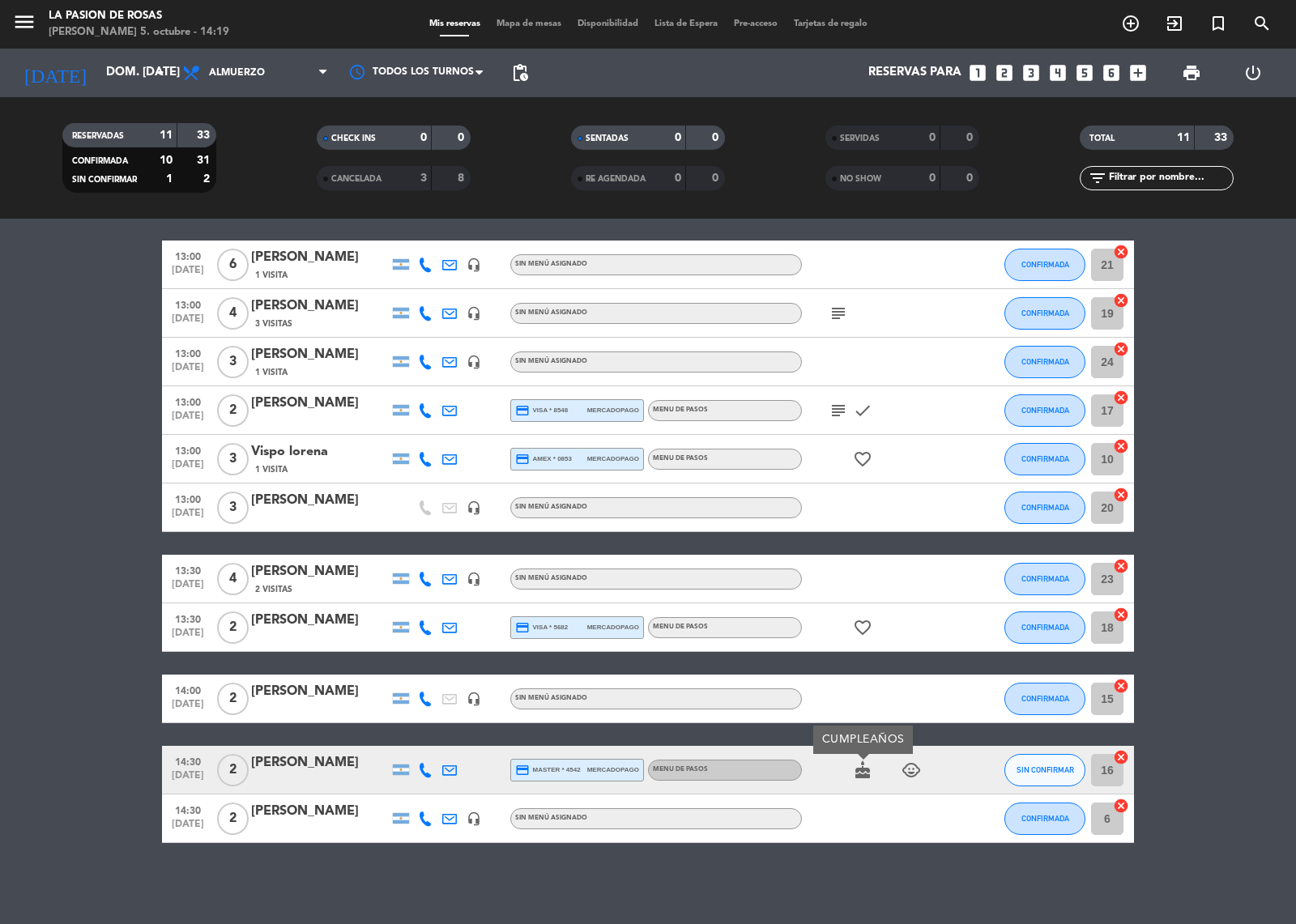
click at [902, 763] on icon "child_care" at bounding box center [911, 770] width 20 height 20
click at [110, 75] on input "dom. [DATE]" at bounding box center [176, 73] width 156 height 31
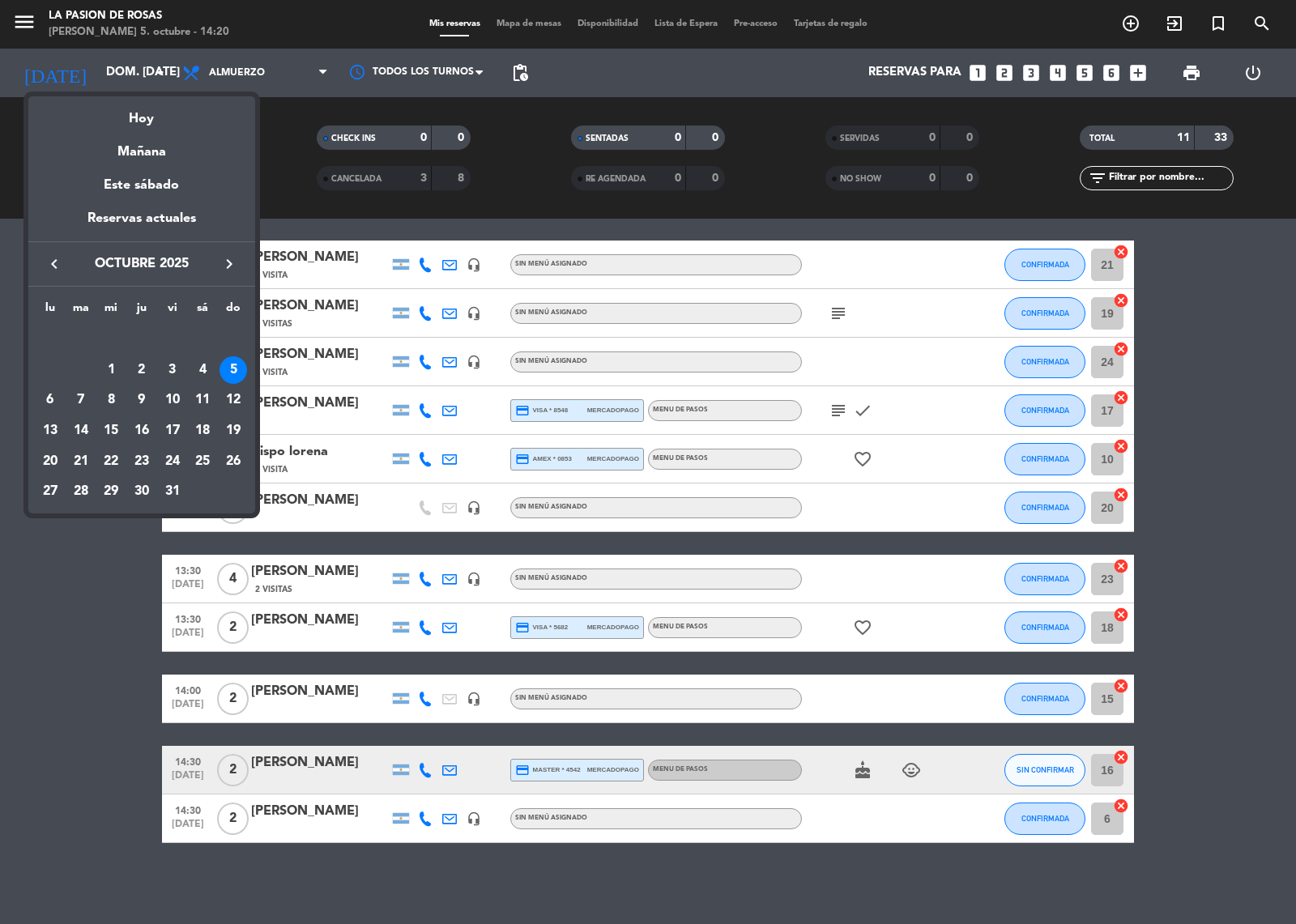
click at [224, 272] on icon "keyboard_arrow_right" at bounding box center [229, 263] width 20 height 20
click at [1209, 330] on div at bounding box center [648, 462] width 1296 height 924
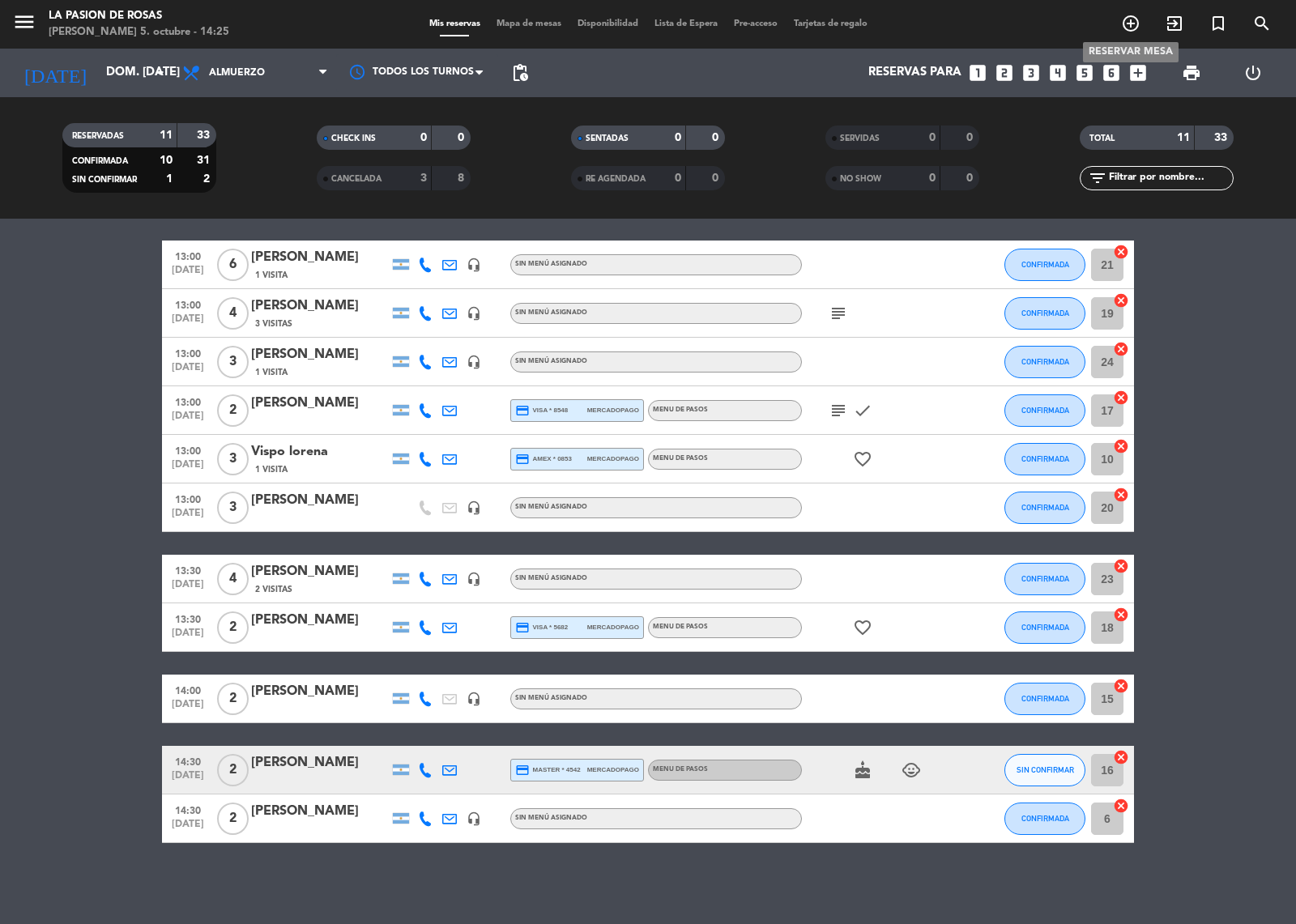
click at [1134, 27] on icon "add_circle_outline" at bounding box center [1130, 23] width 20 height 20
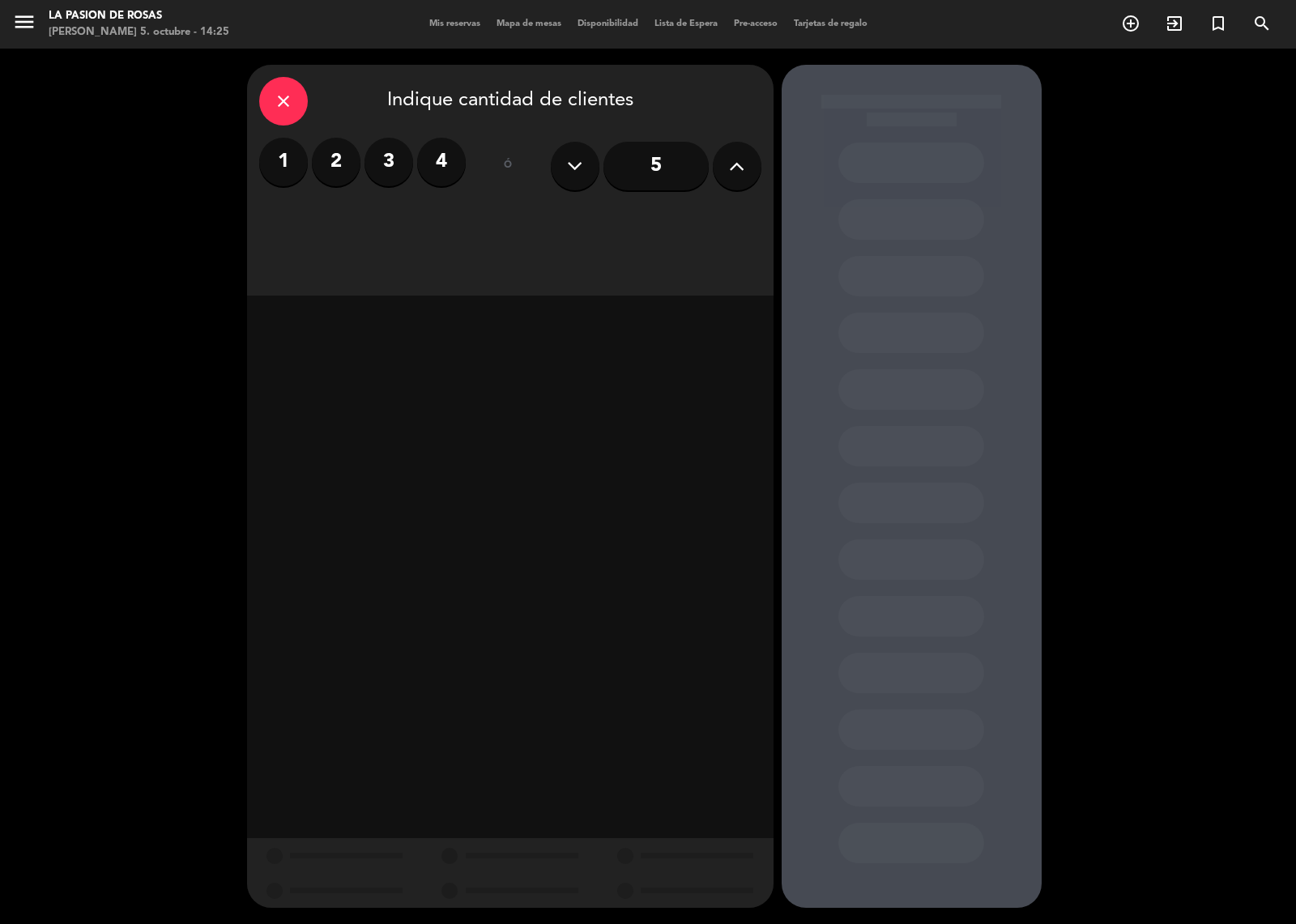
click at [435, 164] on label "4" at bounding box center [441, 162] width 48 height 48
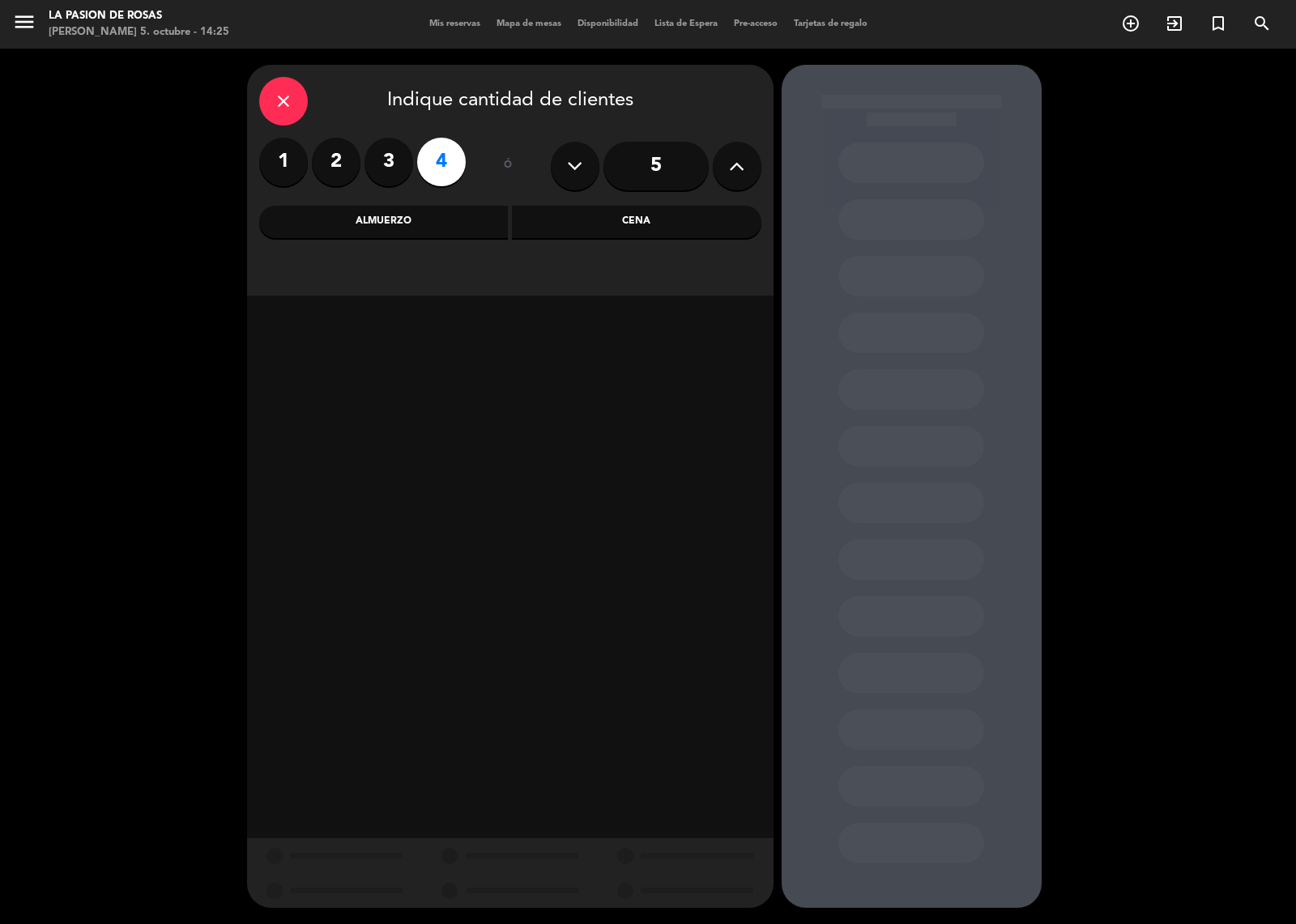
click at [434, 215] on div "Almuerzo" at bounding box center [384, 221] width 249 height 33
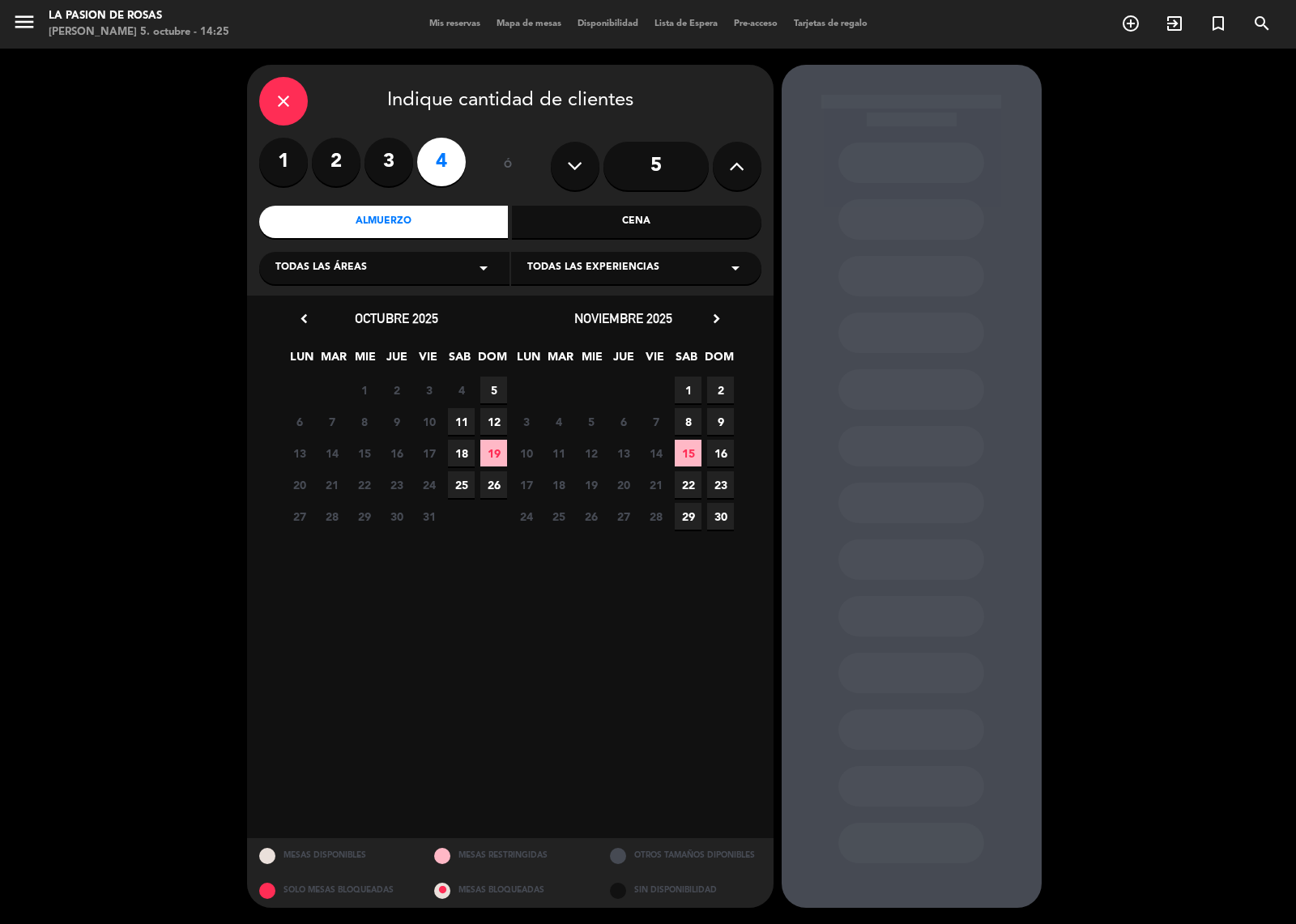
click at [491, 378] on span "5" at bounding box center [493, 390] width 27 height 27
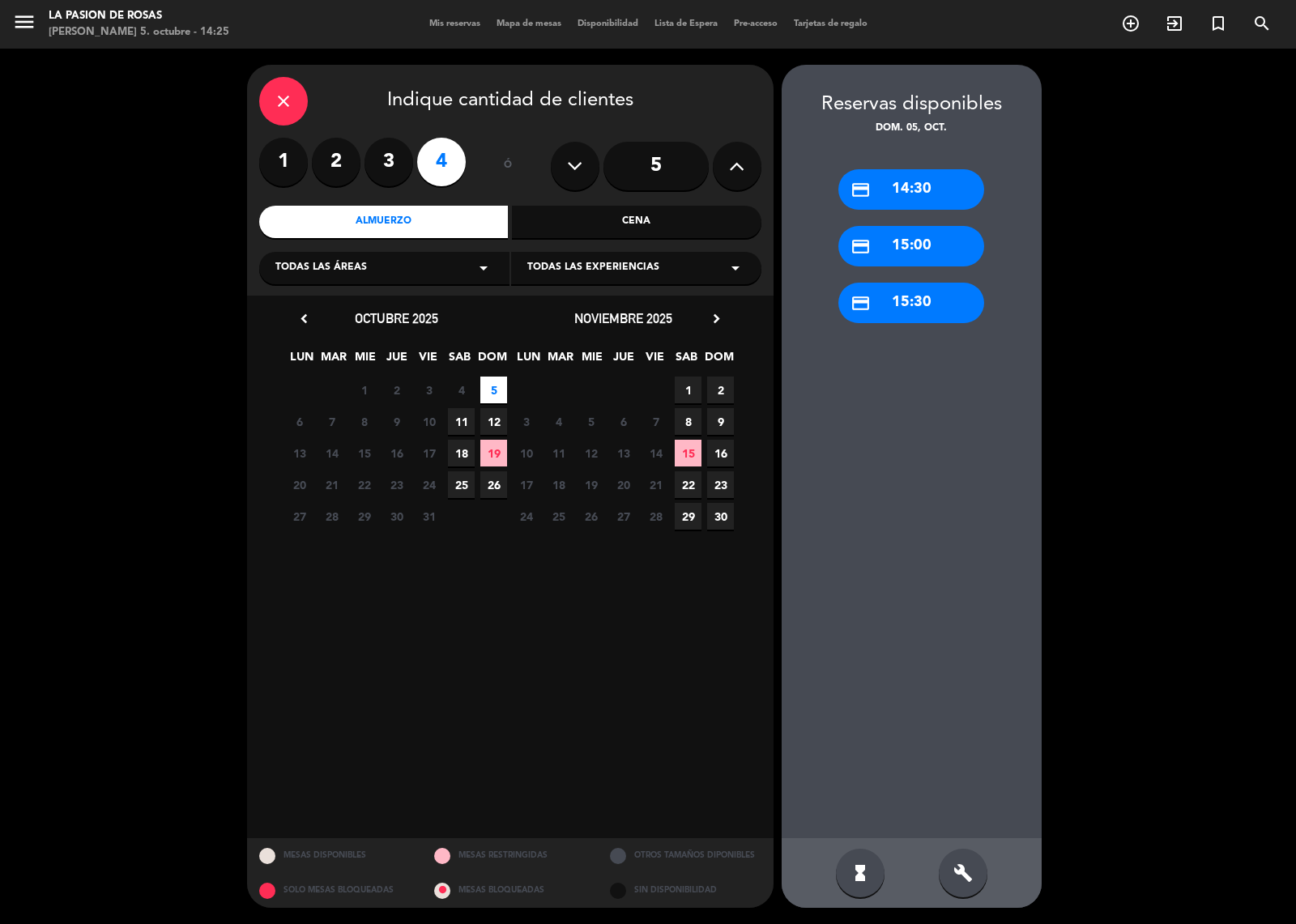
click at [850, 189] on icon "credit_card" at bounding box center [861, 190] width 20 height 20
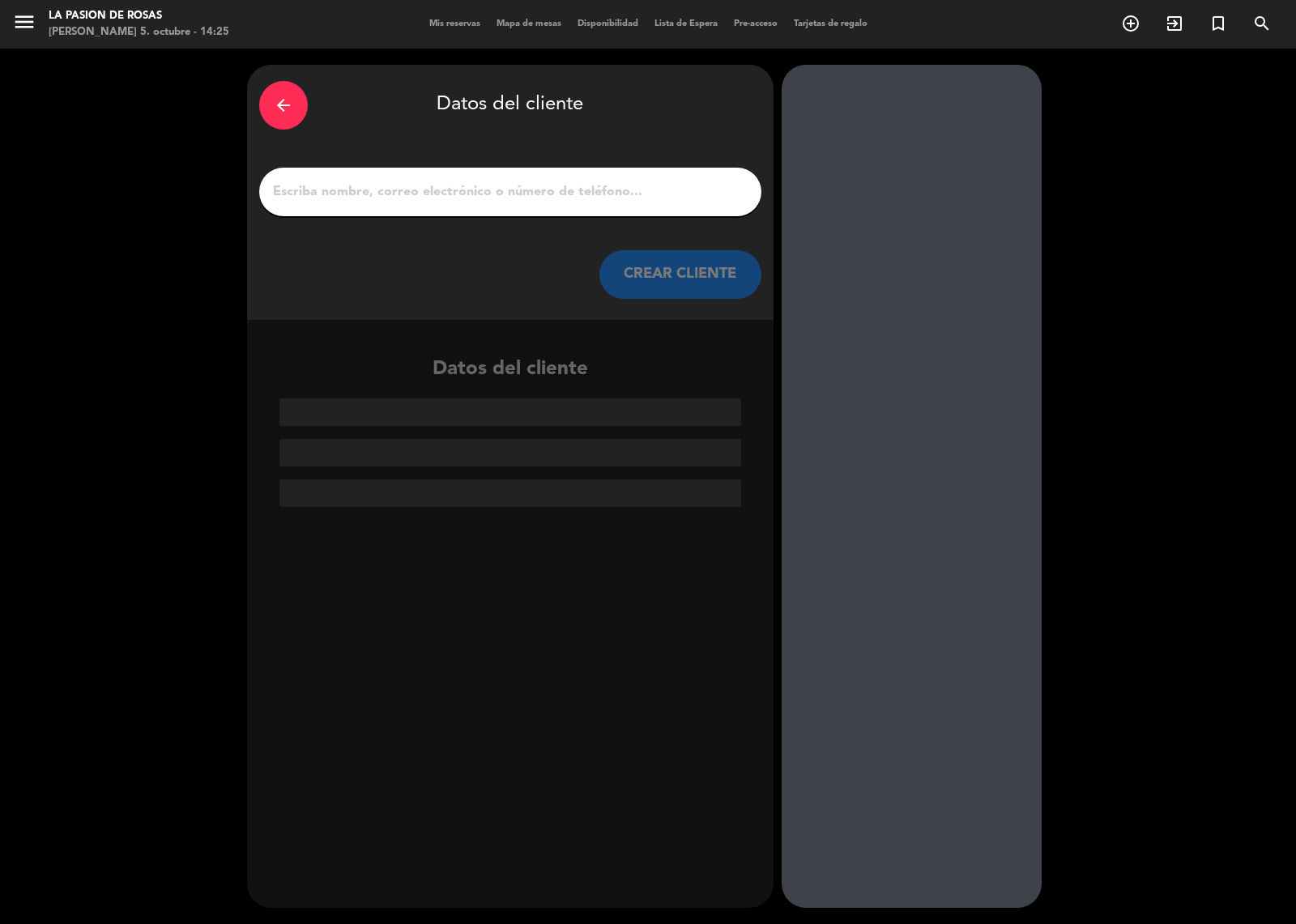
click at [407, 195] on input "1" at bounding box center [511, 192] width 478 height 22
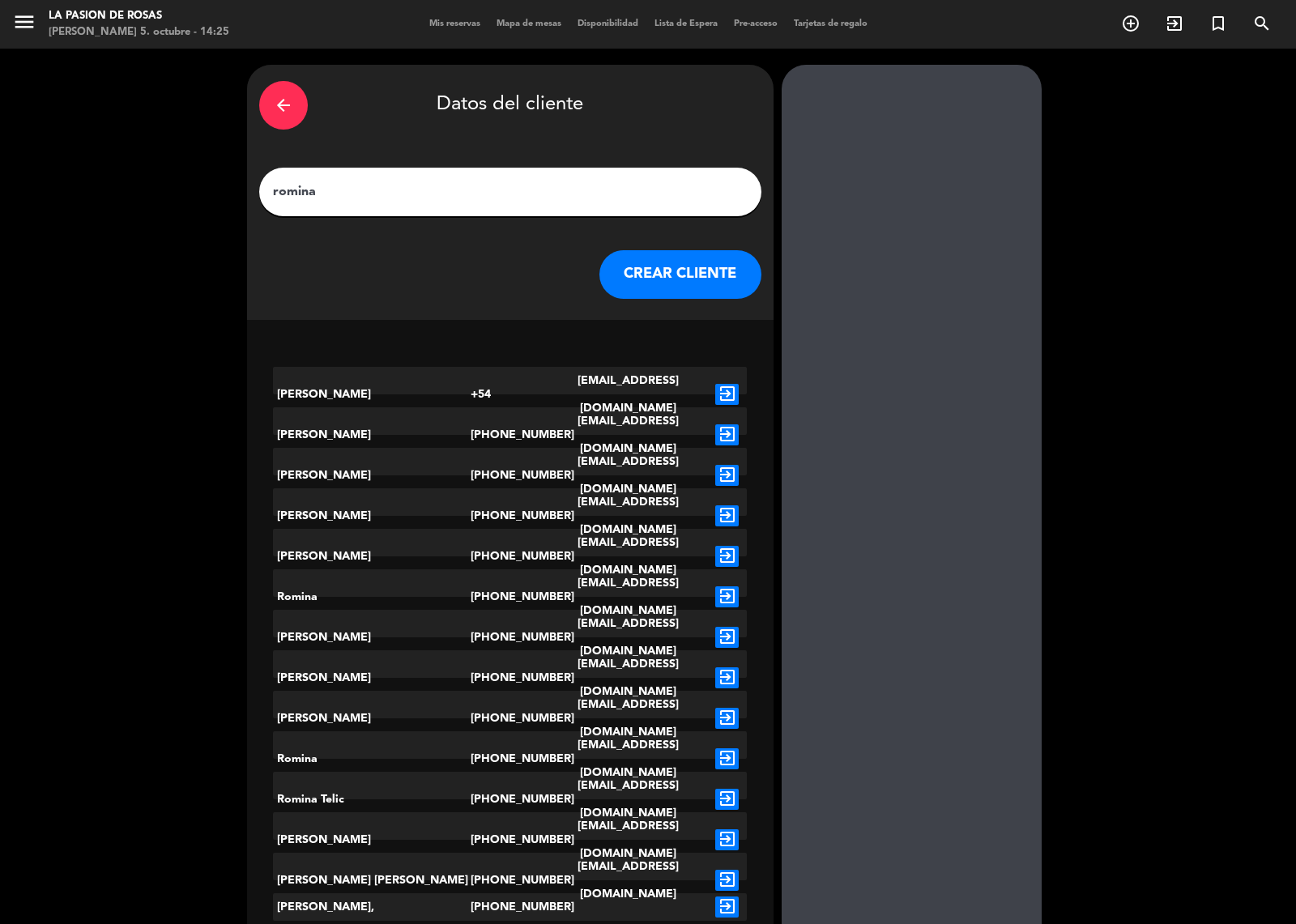
type input "romina"
click at [686, 257] on button "CREAR CLIENTE" at bounding box center [680, 275] width 162 height 48
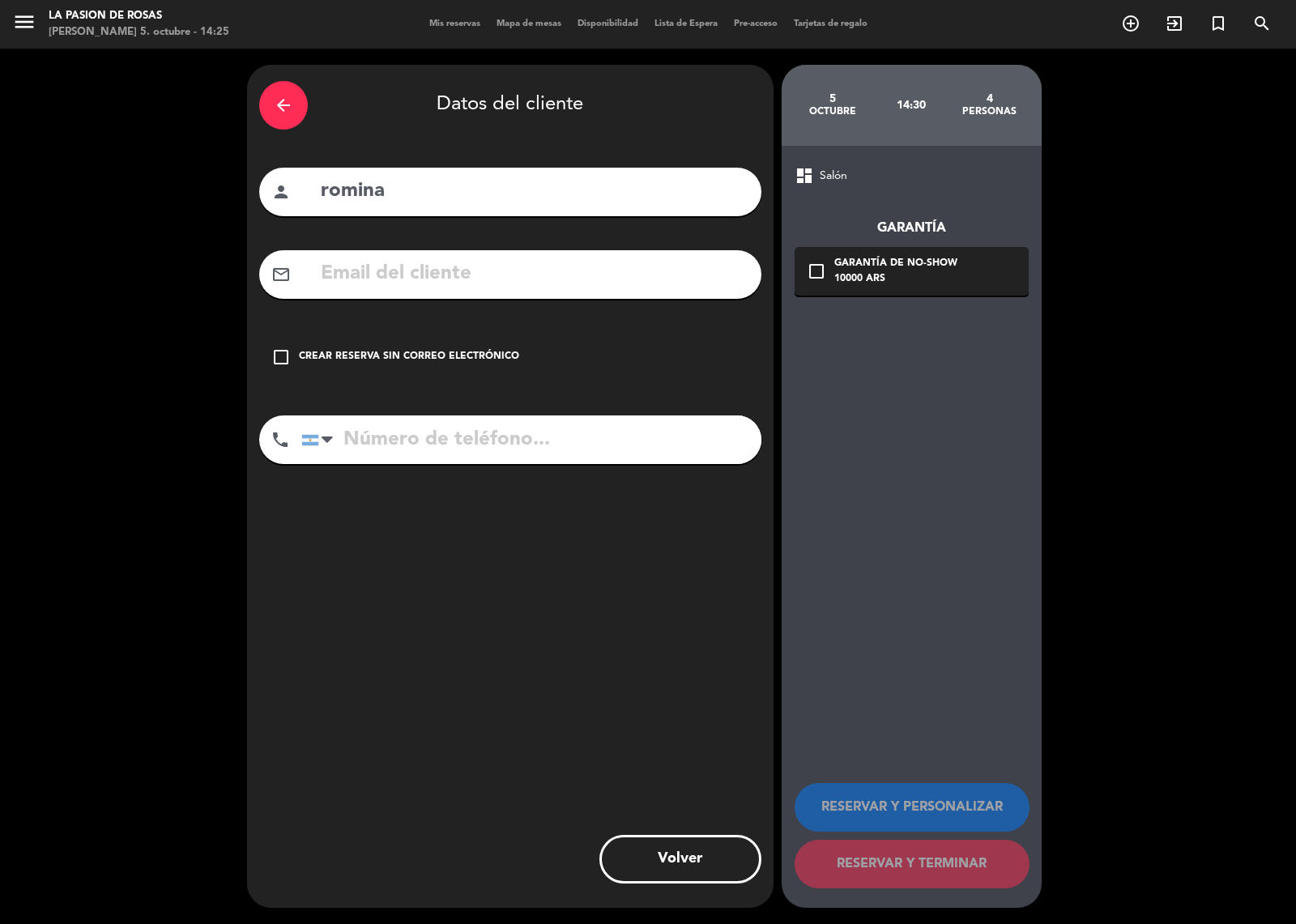
click at [277, 356] on icon "check_box_outline_blank" at bounding box center [281, 356] width 20 height 20
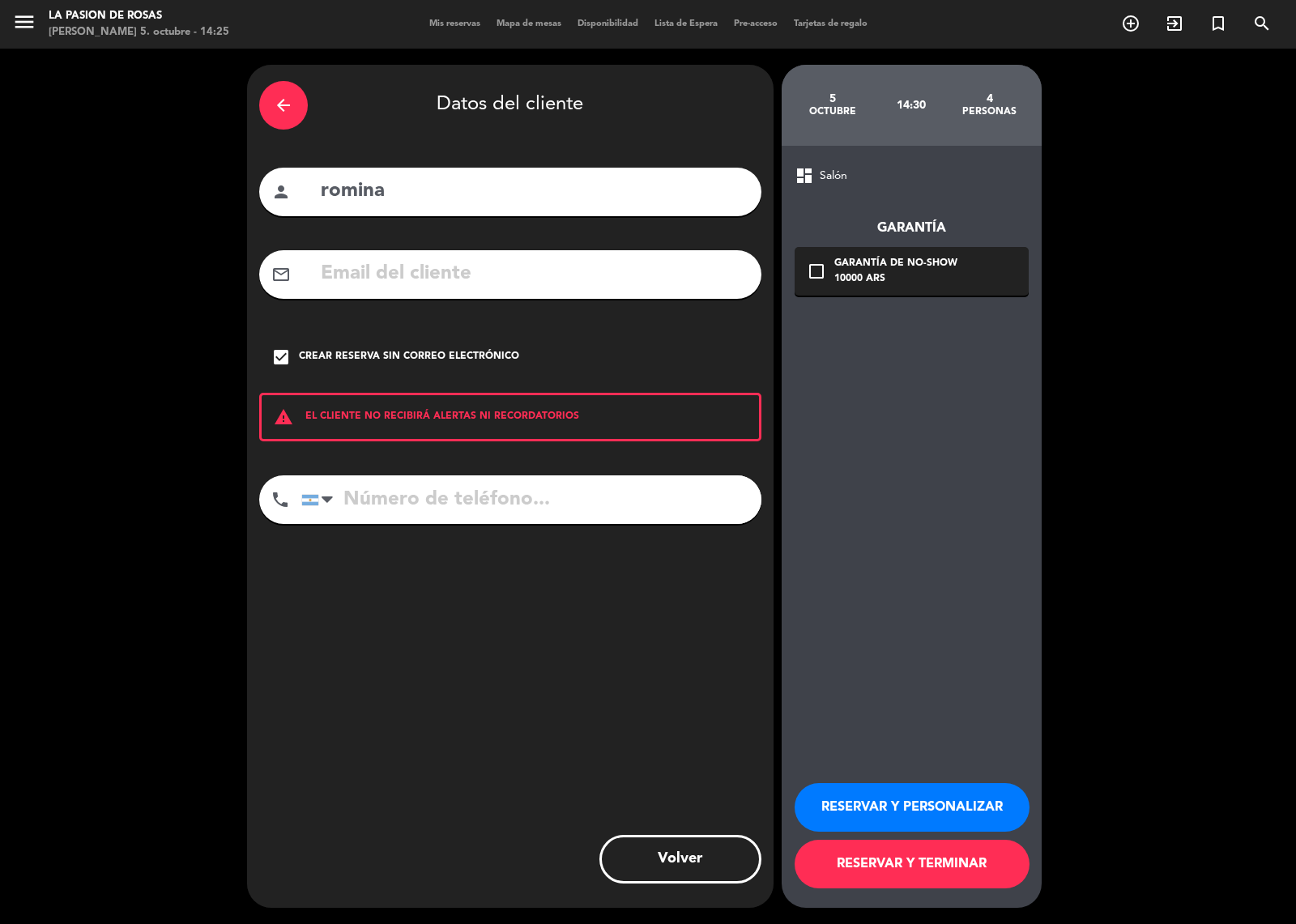
click at [964, 795] on button "RESERVAR Y PERSONALIZAR" at bounding box center [912, 808] width 234 height 48
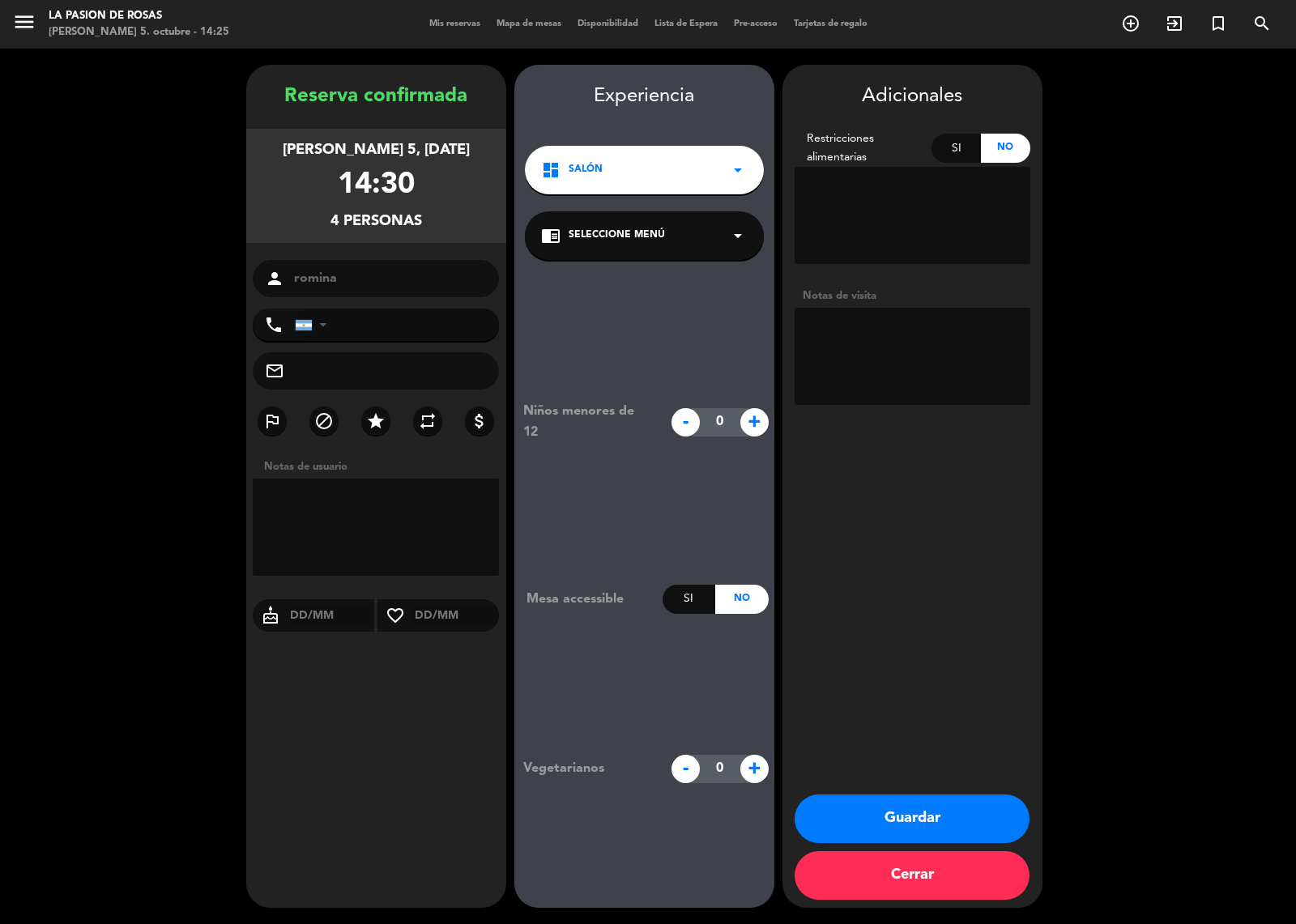
click at [966, 812] on button "Guardar" at bounding box center [912, 819] width 234 height 48
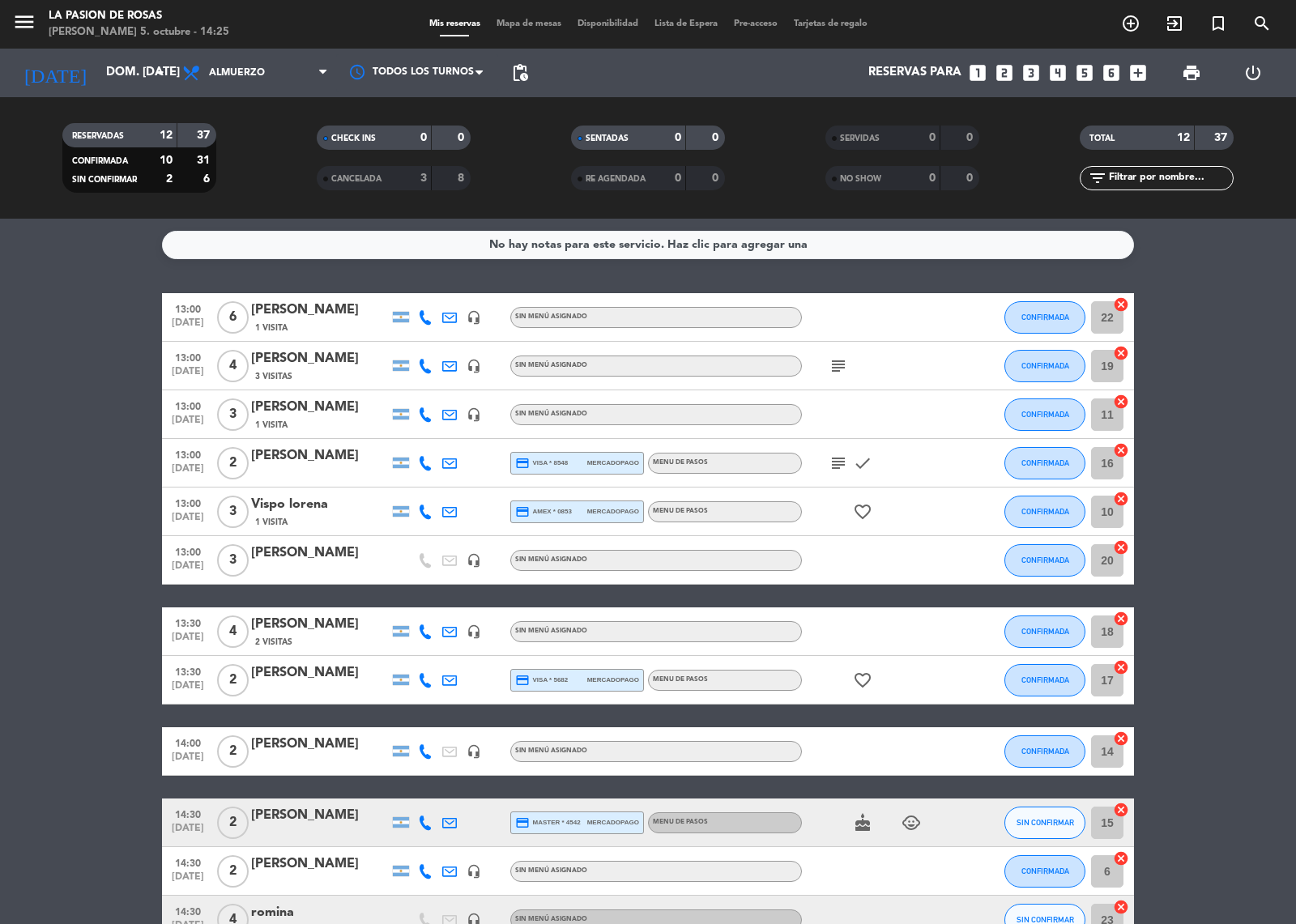
scroll to position [101, 0]
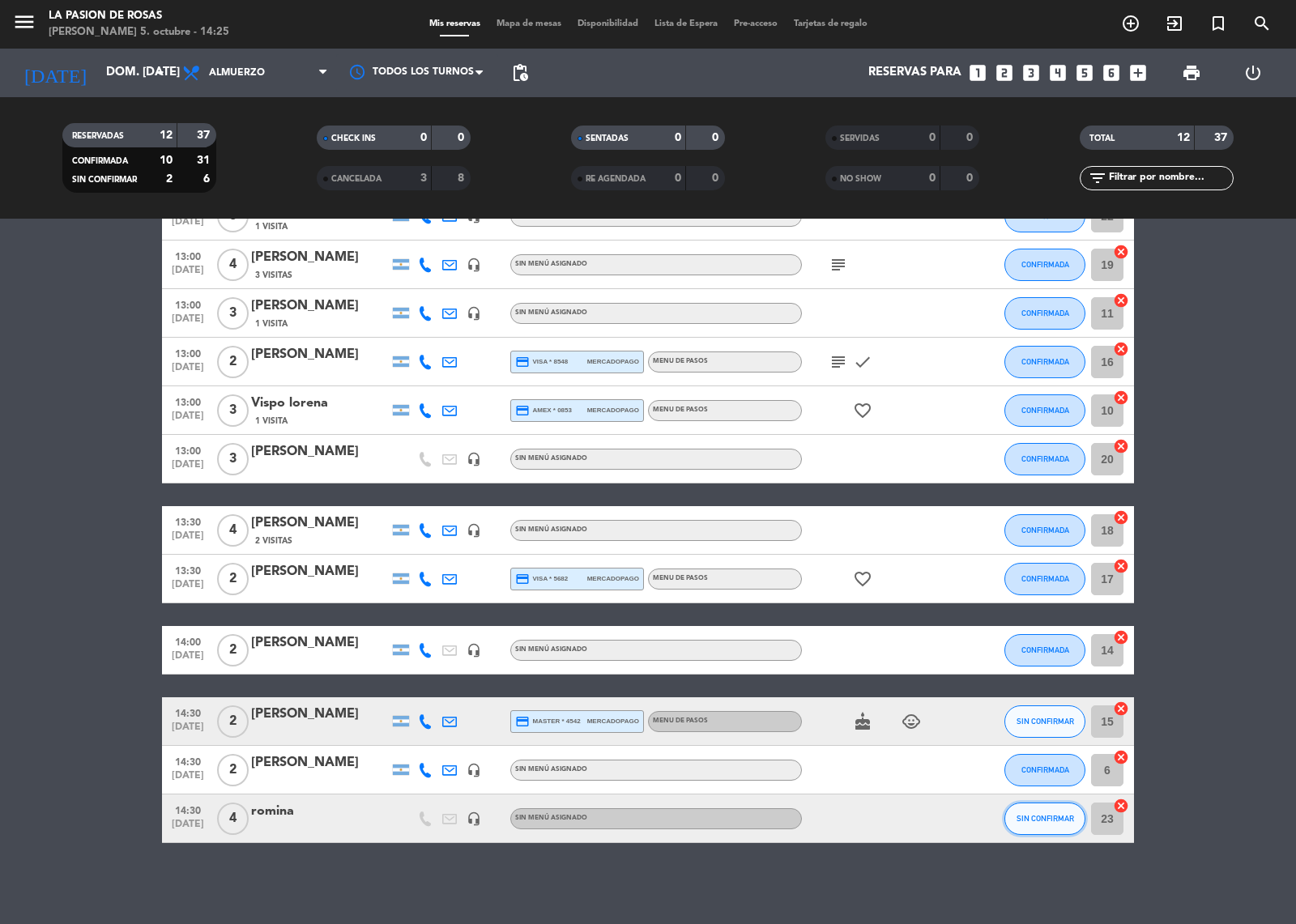
click at [1035, 821] on span "SIN CONFIRMAR" at bounding box center [1045, 819] width 58 height 9
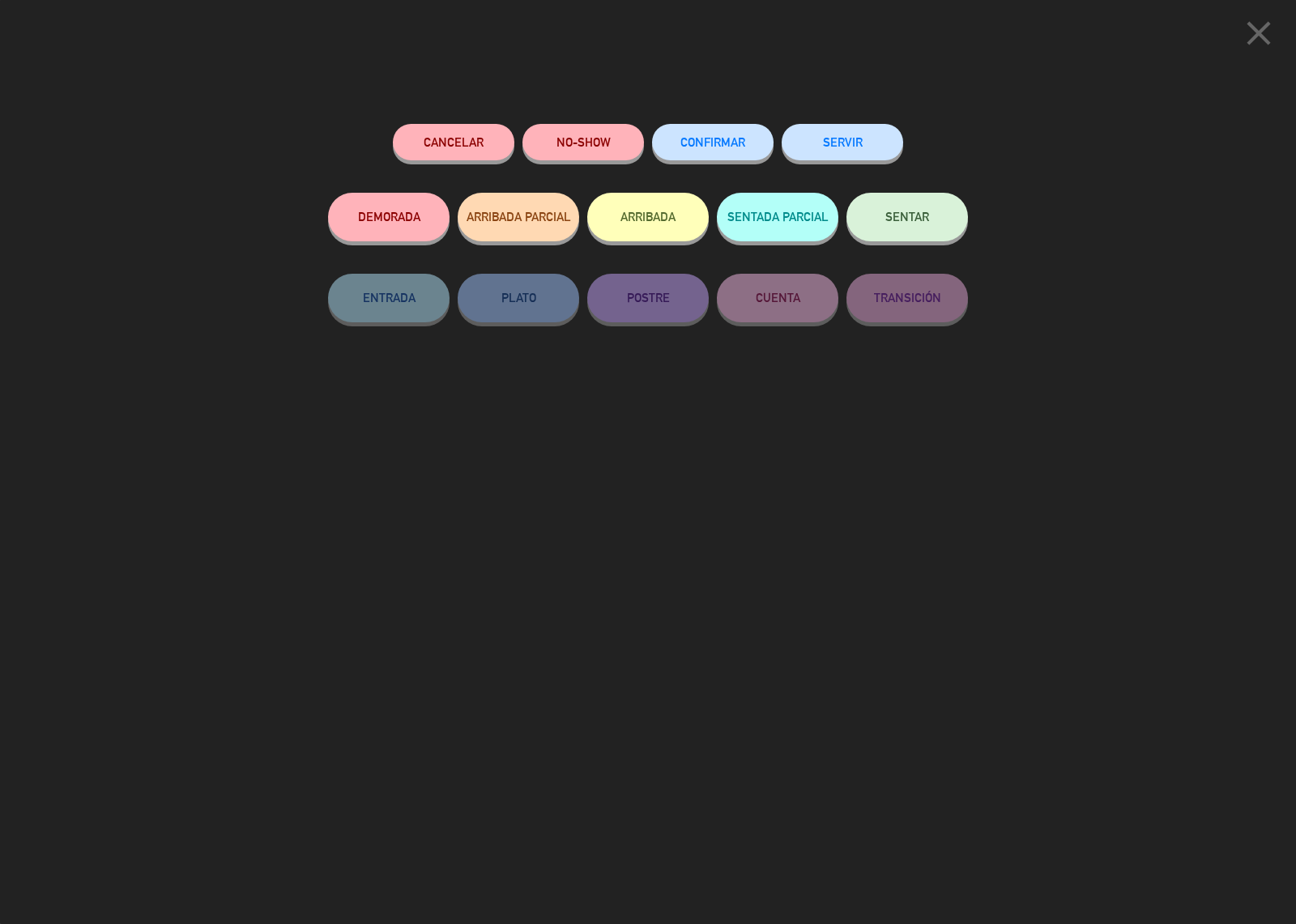
click at [722, 135] on button "CONFIRMAR" at bounding box center [713, 141] width 122 height 36
